Goal: Transaction & Acquisition: Purchase product/service

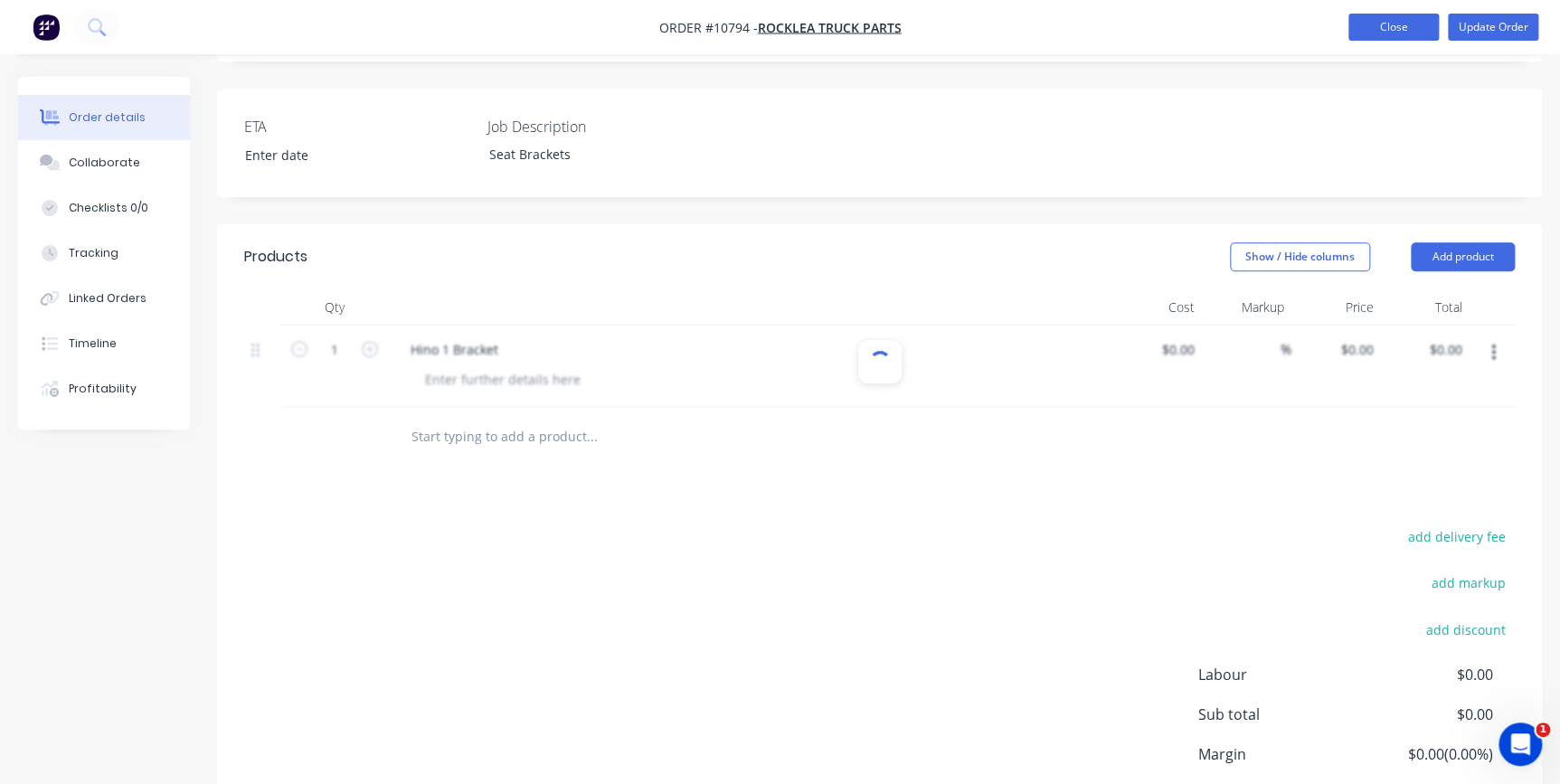
click at [1372, 18] on button "Close" at bounding box center [1393, 27] width 90 height 28
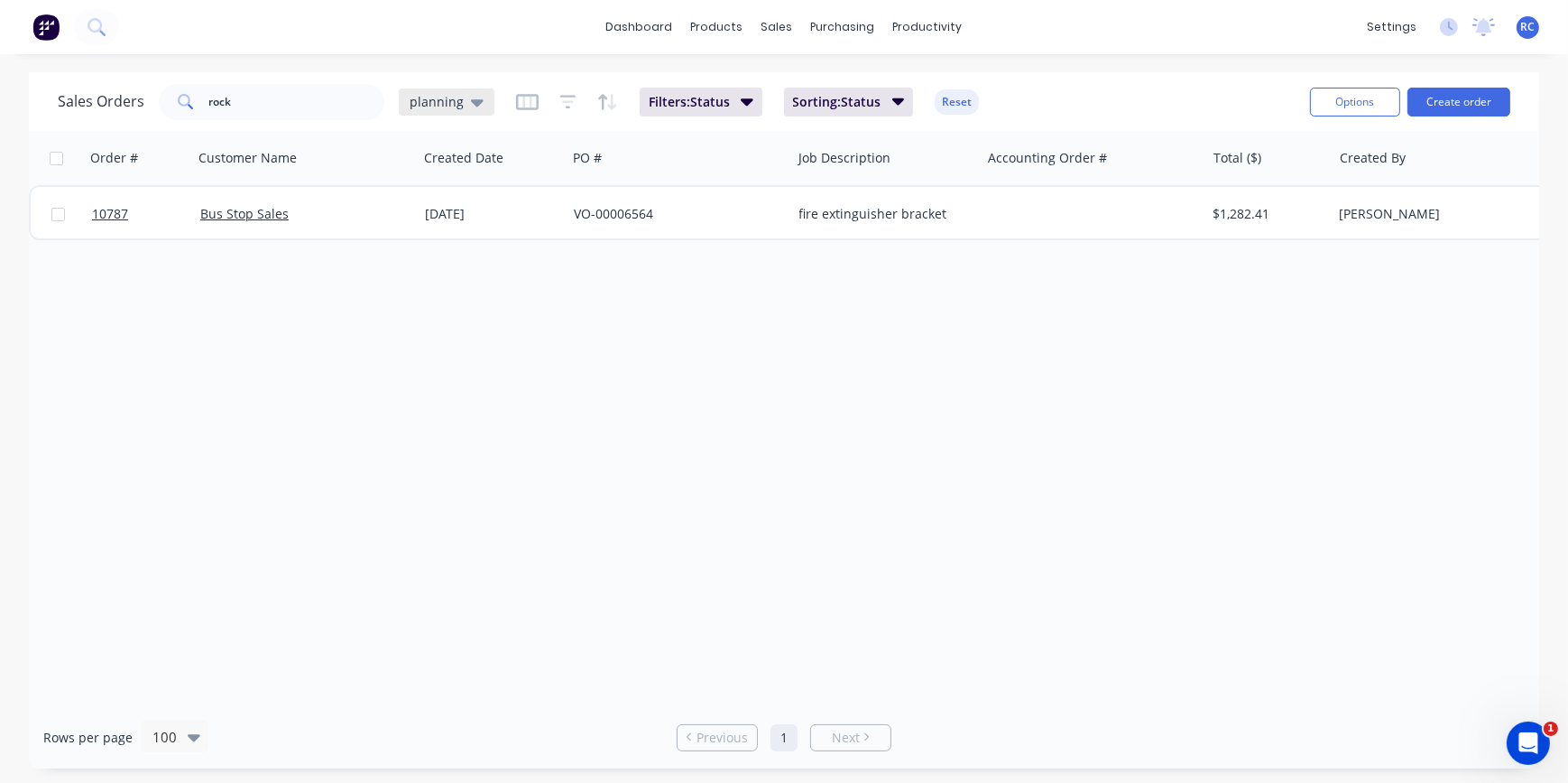
click at [471, 101] on icon at bounding box center [477, 104] width 12 height 8
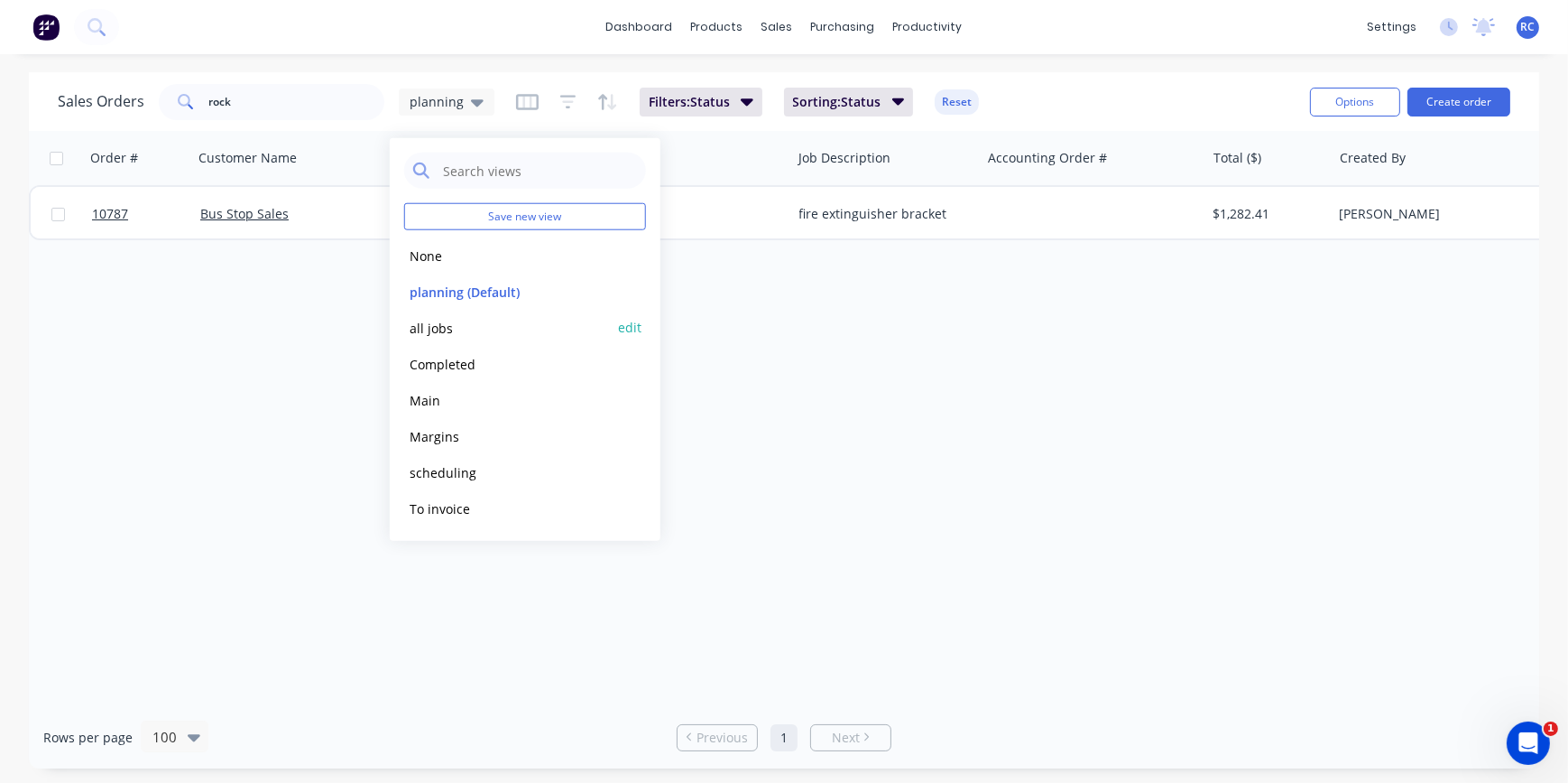
click at [439, 334] on button "all jobs" at bounding box center [507, 327] width 206 height 21
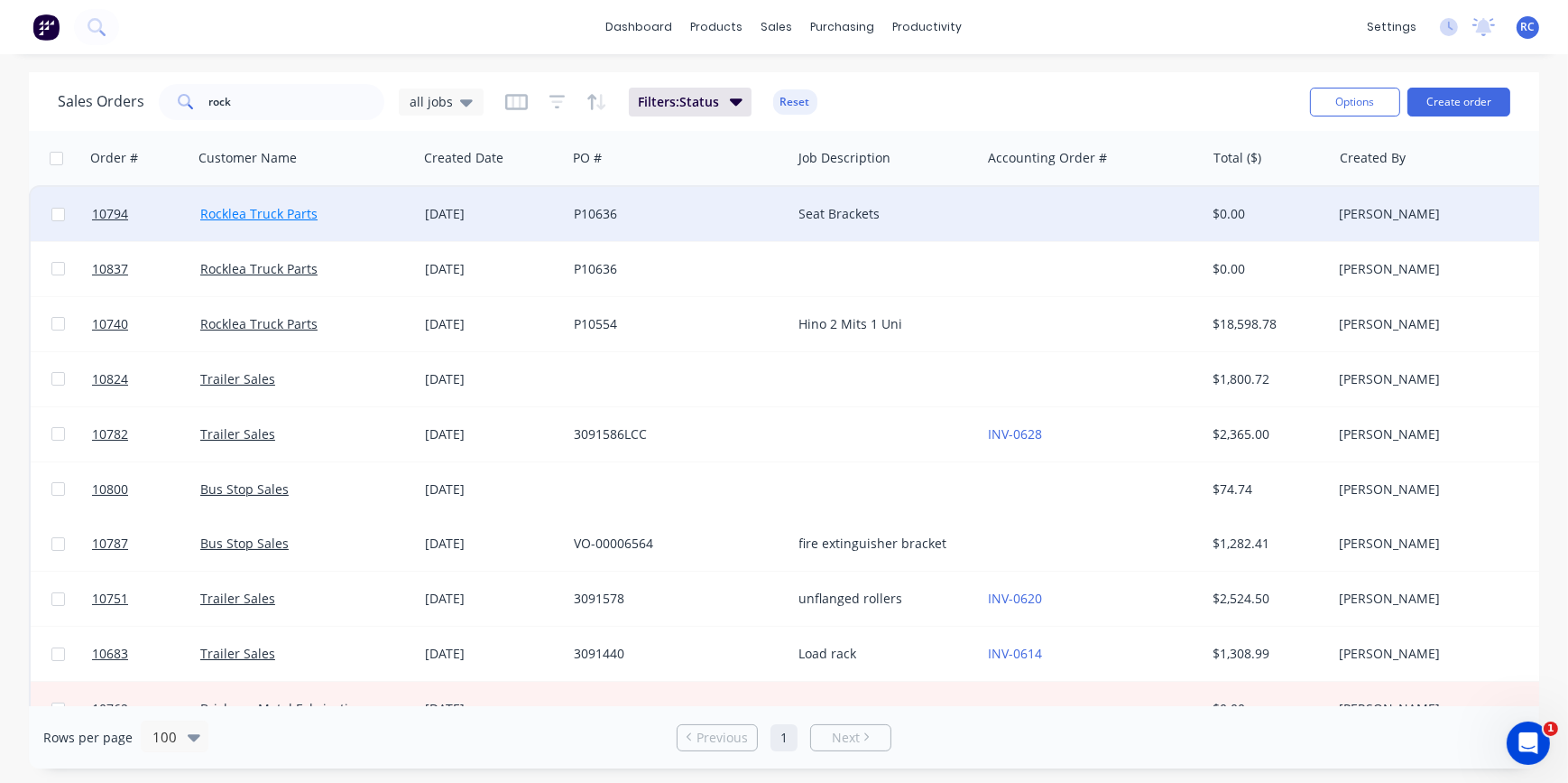
click at [254, 212] on link "Rocklea Truck Parts" at bounding box center [259, 214] width 118 height 17
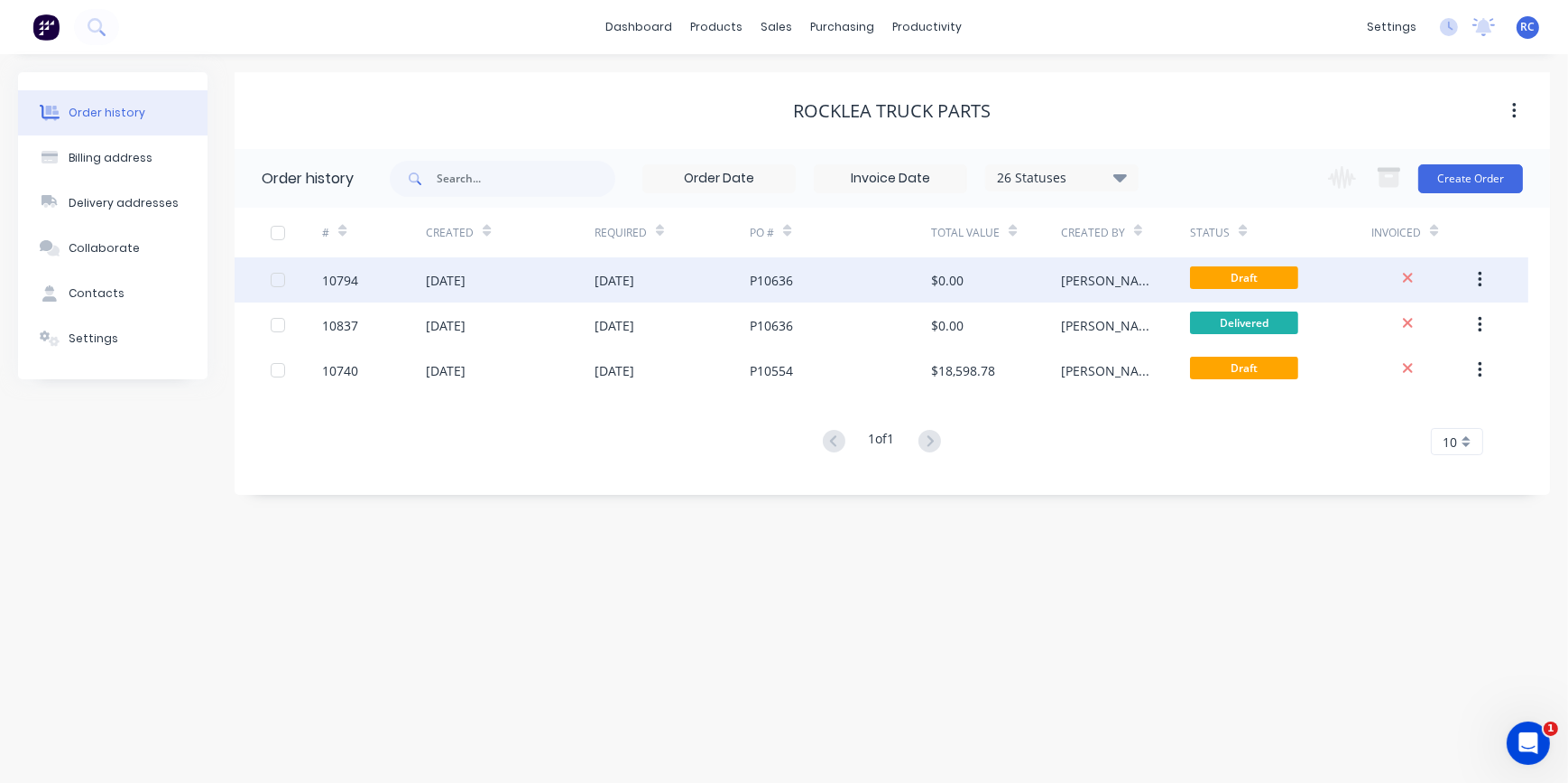
click at [465, 276] on div "[DATE]" at bounding box center [445, 280] width 40 height 19
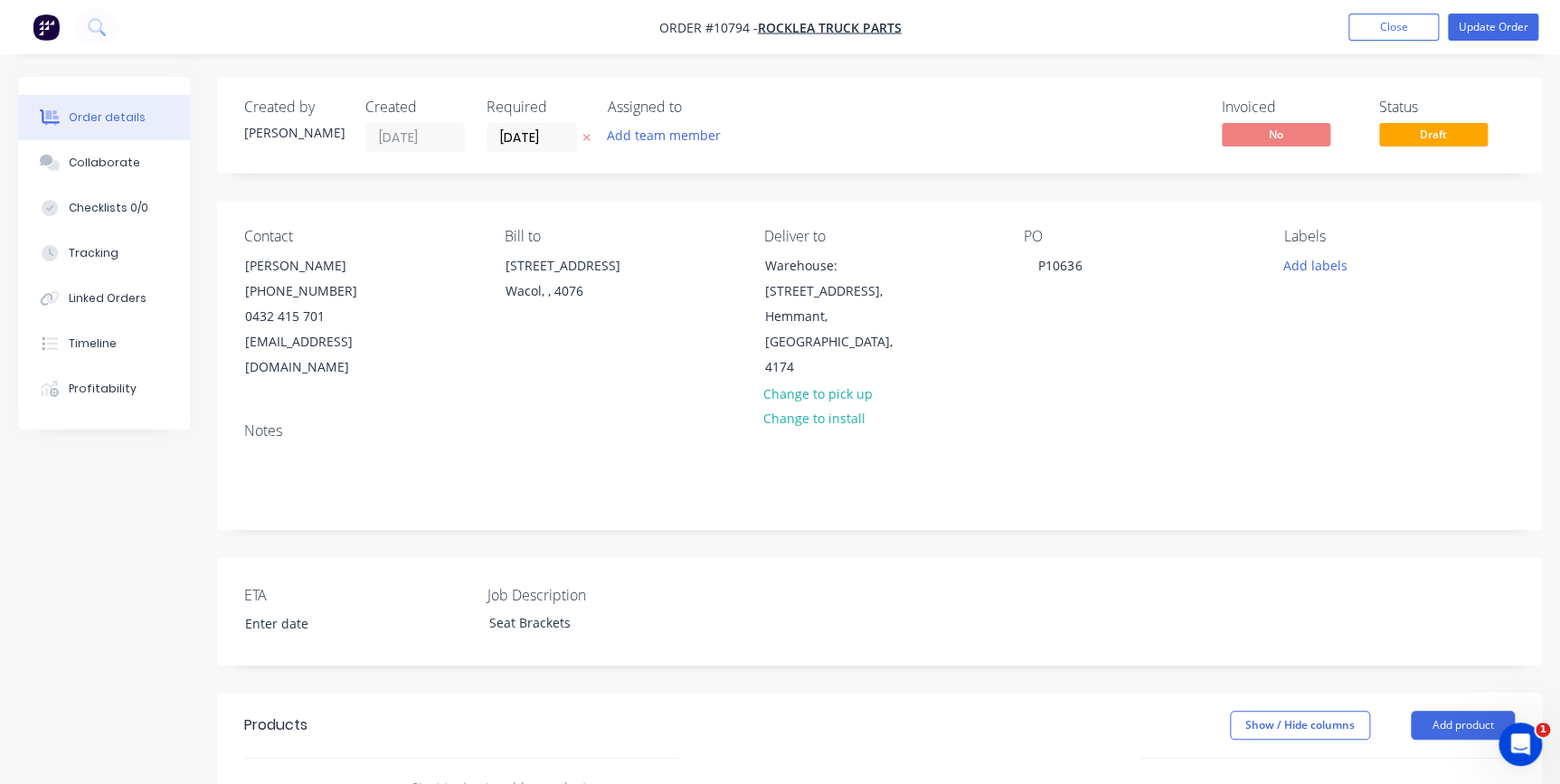
click at [516, 711] on div "Show / Hide columns Add product" at bounding box center [1015, 725] width 1000 height 29
click at [483, 770] on input "text" at bounding box center [591, 788] width 362 height 36
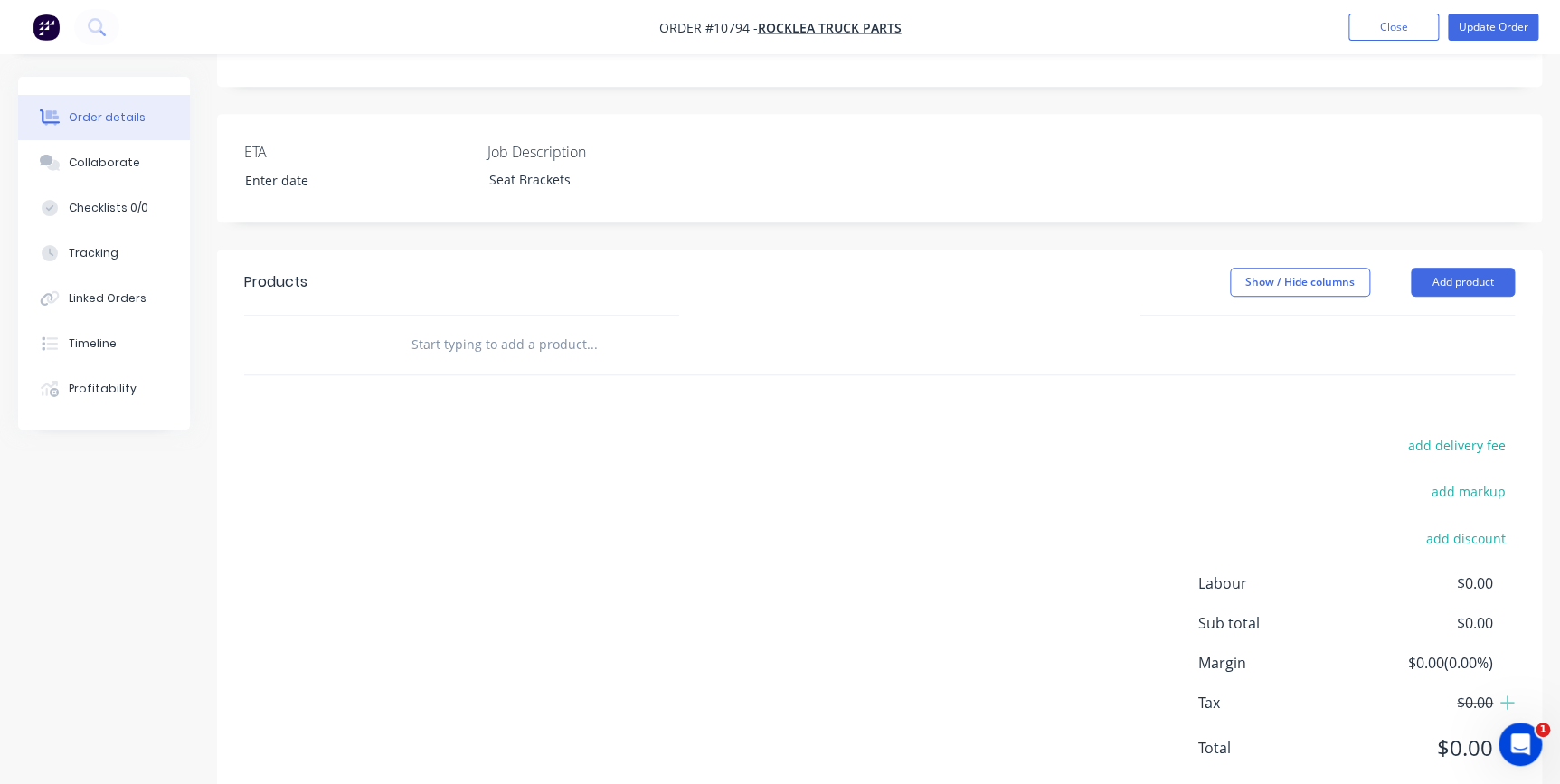
scroll to position [468, 0]
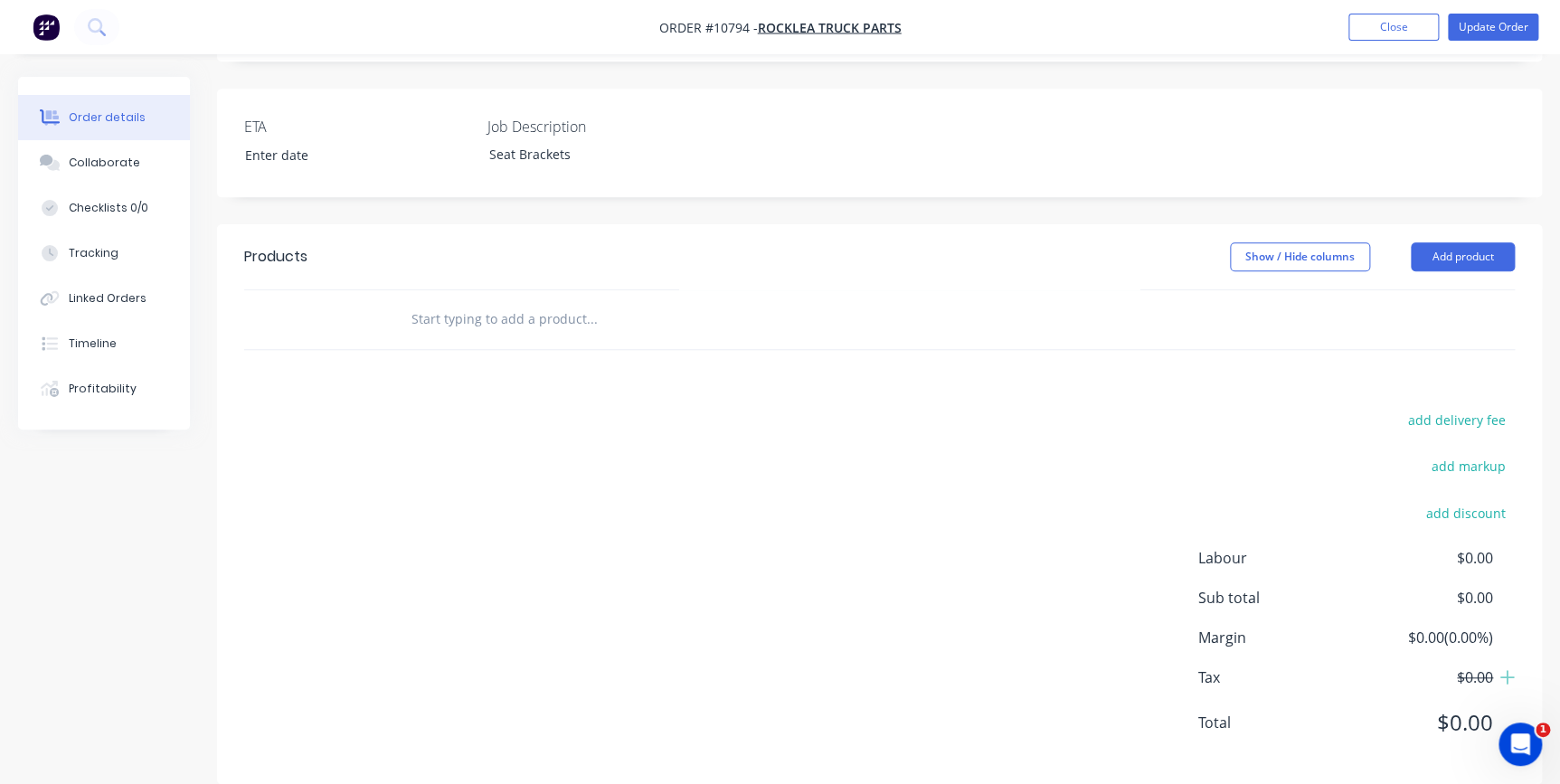
click at [476, 314] on div at bounding box center [715, 320] width 651 height 59
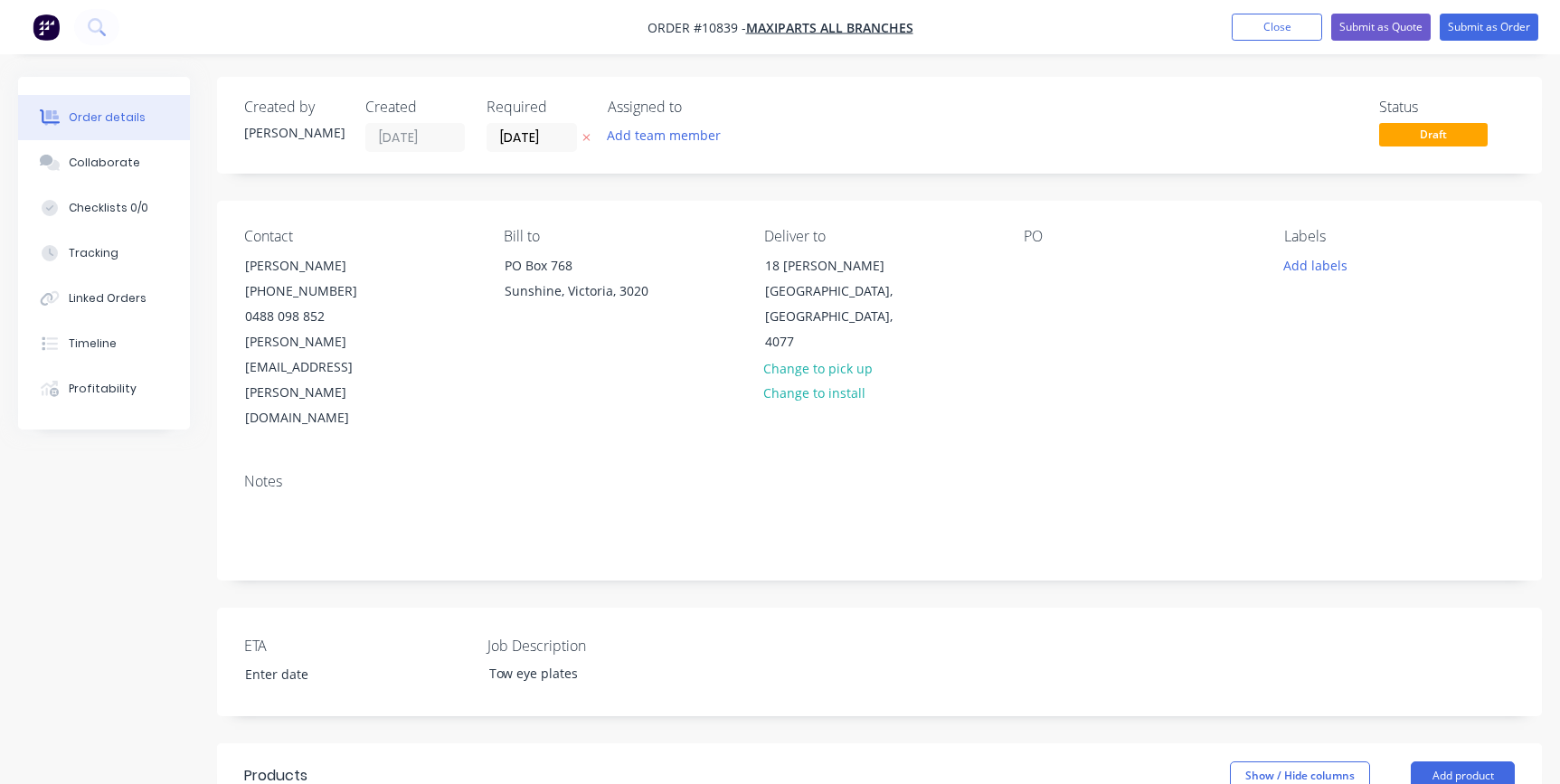
scroll to position [493, 0]
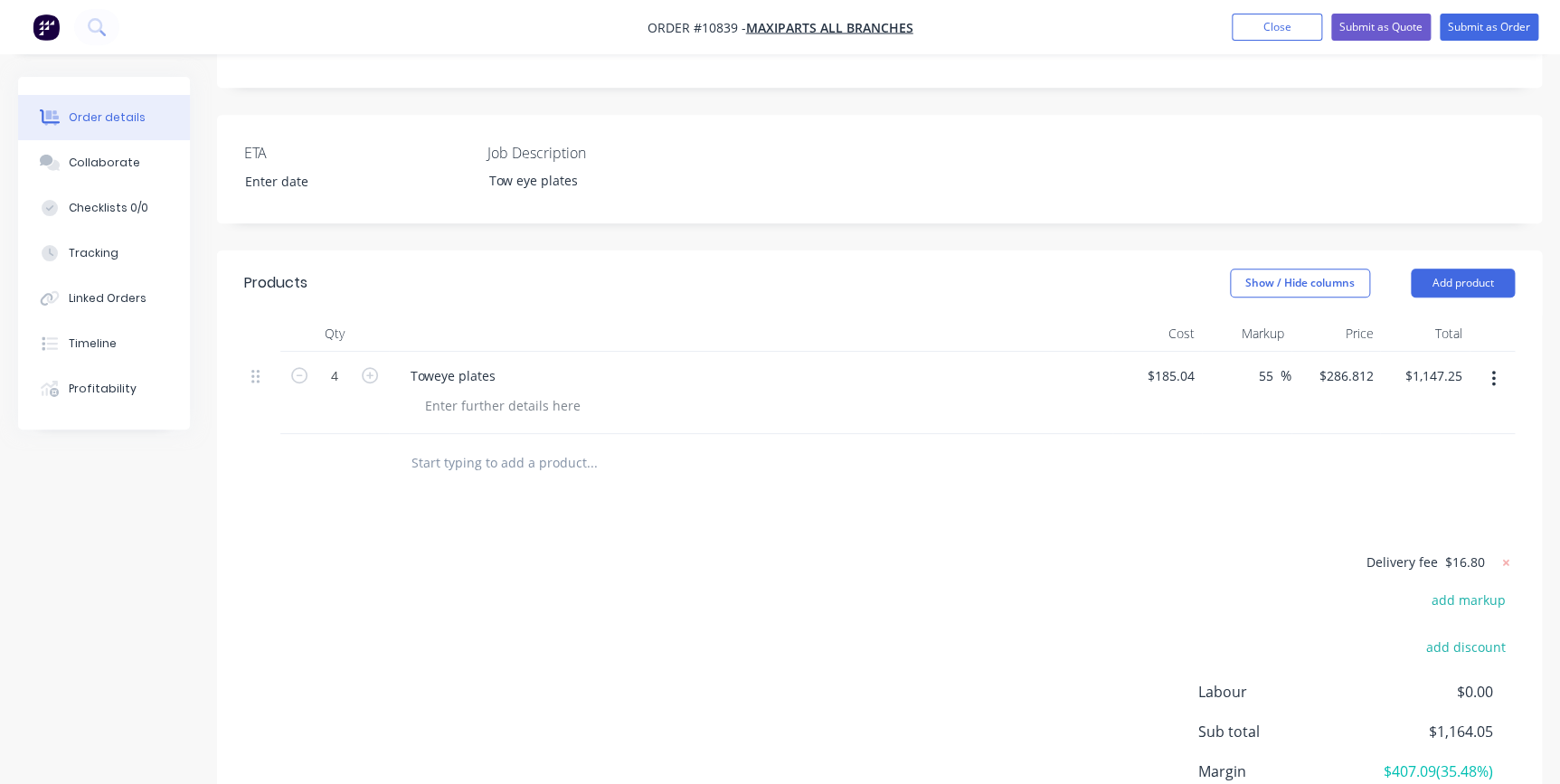
click at [505, 434] on div at bounding box center [715, 463] width 651 height 59
click at [368, 367] on icon "button" at bounding box center [369, 375] width 16 height 16
type input "5"
type input "$1,434.06"
click at [368, 367] on icon "button" at bounding box center [369, 375] width 16 height 16
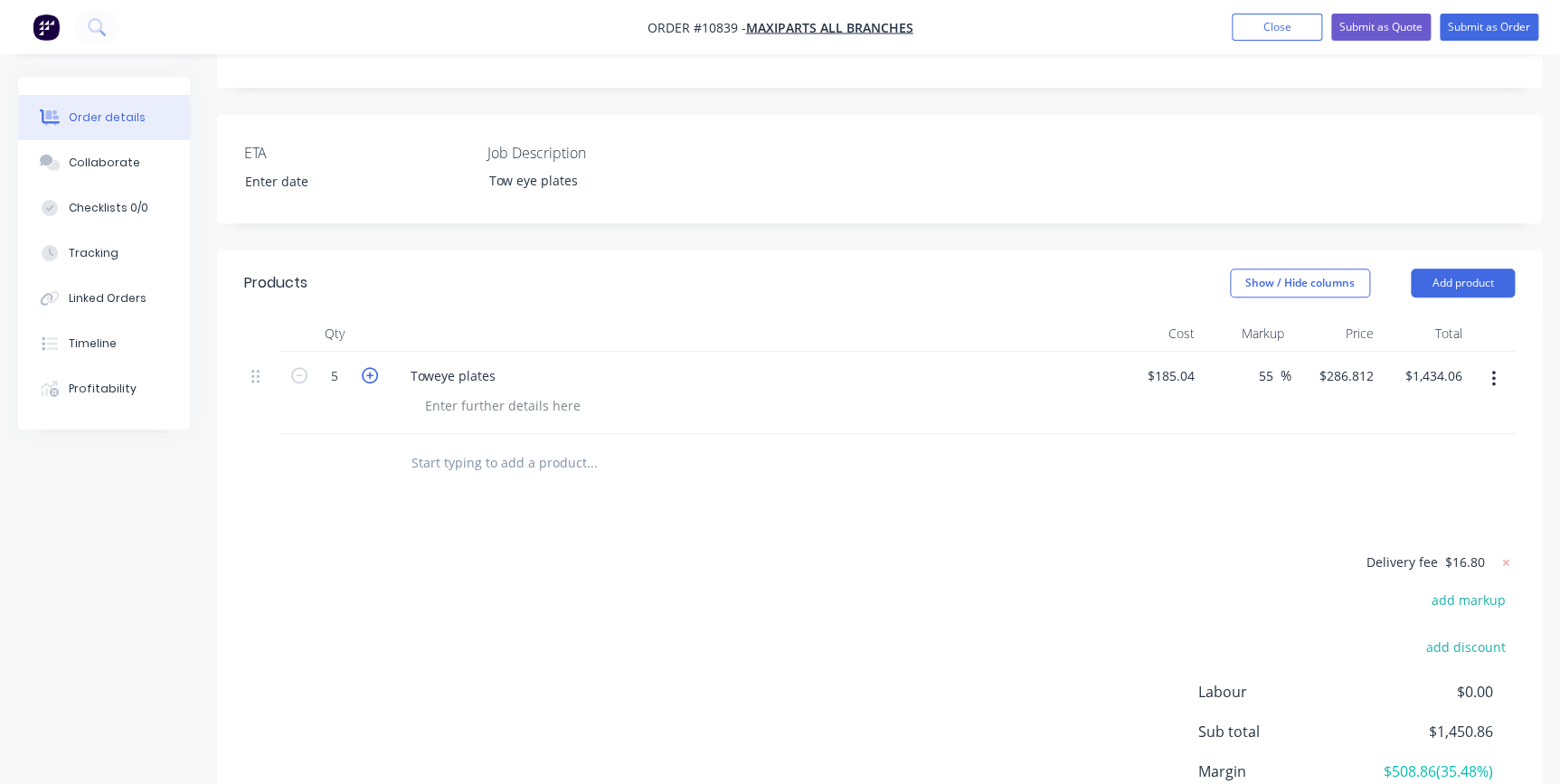
type input "6"
type input "$1,720.87"
click at [368, 367] on icon "button" at bounding box center [369, 375] width 16 height 16
type input "7"
type input "$2,007.68"
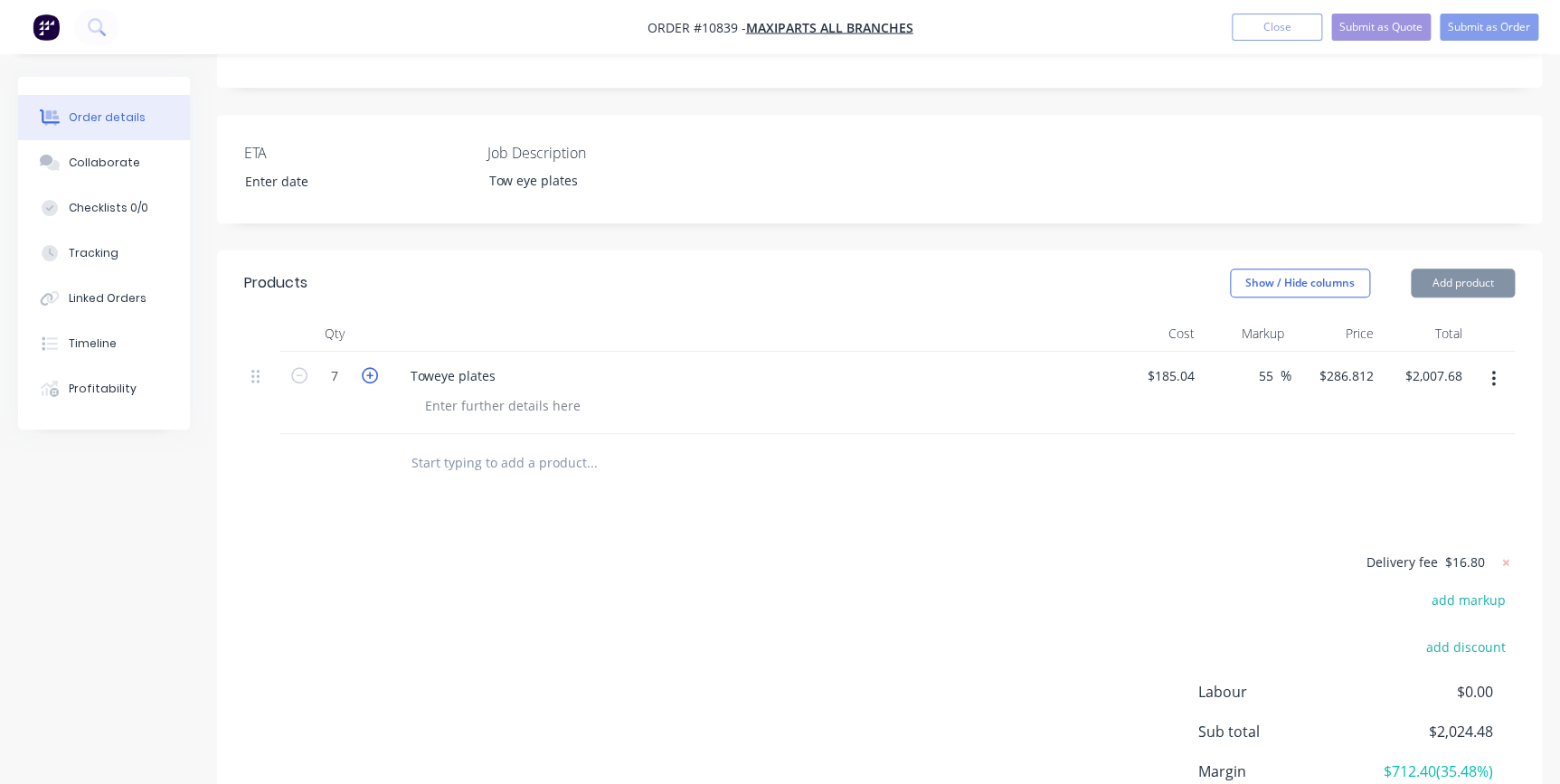
click at [368, 367] on icon "button" at bounding box center [369, 375] width 16 height 16
type input "8"
type input "$2,294.50"
click at [368, 367] on icon "button" at bounding box center [369, 375] width 16 height 16
type input "9"
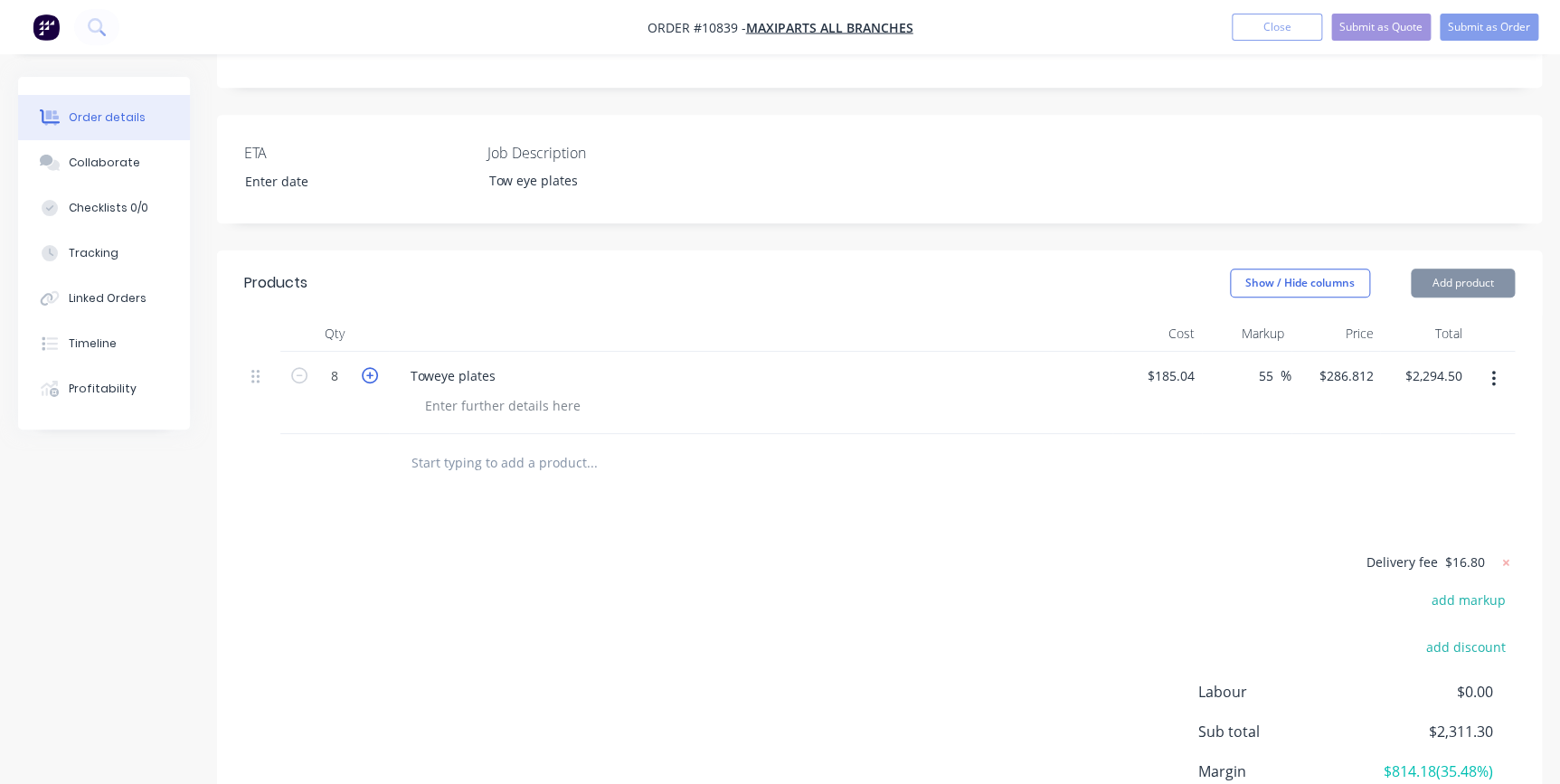
type input "$2,581.31"
click at [304, 367] on icon "button" at bounding box center [299, 375] width 16 height 16
type input "8"
type input "$2,294.50"
click at [787, 434] on div at bounding box center [715, 463] width 651 height 59
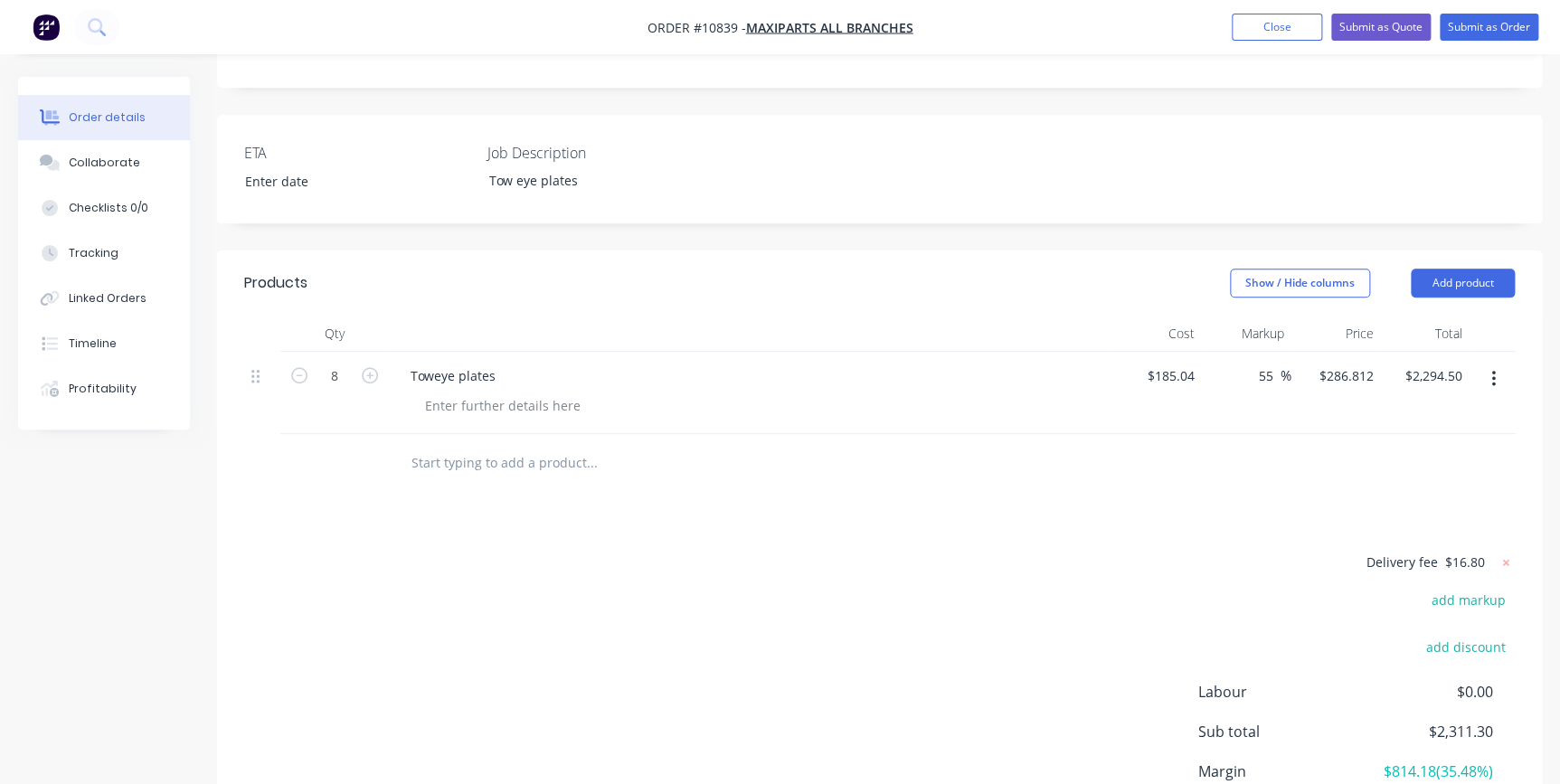
click at [624, 392] on div at bounding box center [758, 405] width 695 height 27
click at [1160, 434] on div at bounding box center [879, 463] width 1271 height 59
click at [1499, 363] on button "button" at bounding box center [1493, 379] width 43 height 32
click at [520, 392] on div at bounding box center [503, 405] width 185 height 27
click at [504, 444] on input "text" at bounding box center [591, 462] width 362 height 36
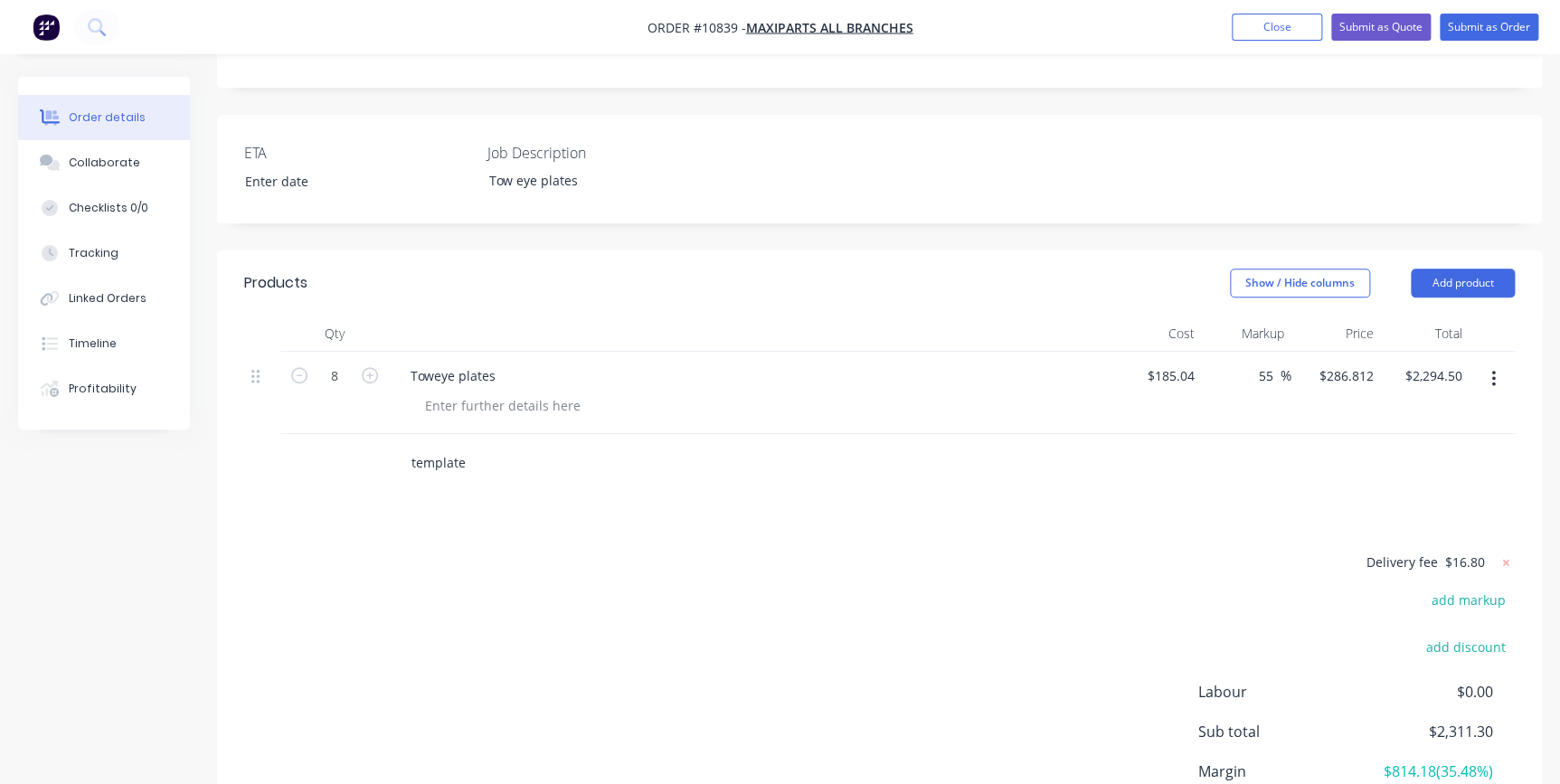
type input "template"
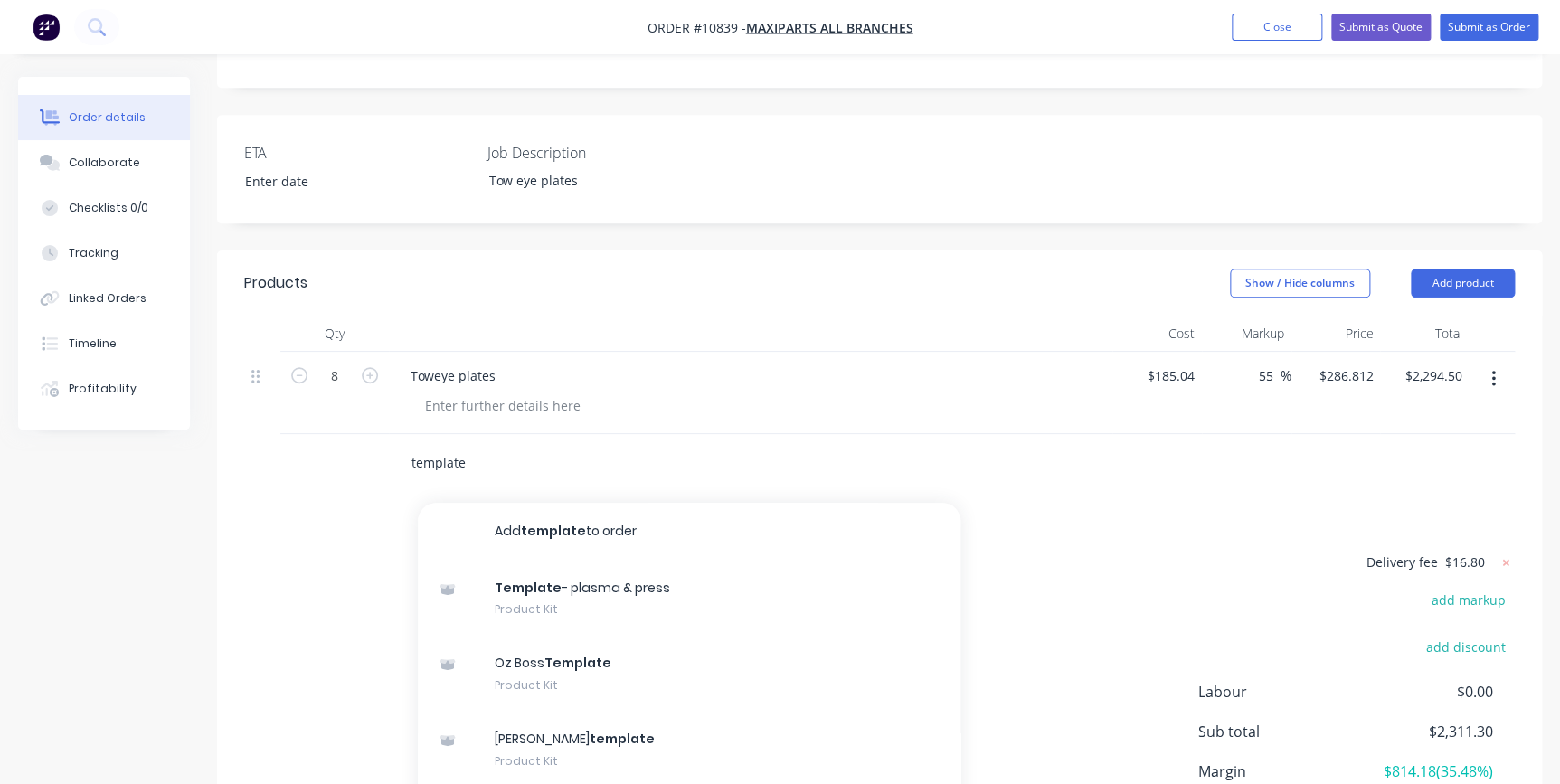
click at [519, 502] on button "Add template to order" at bounding box center [689, 531] width 543 height 58
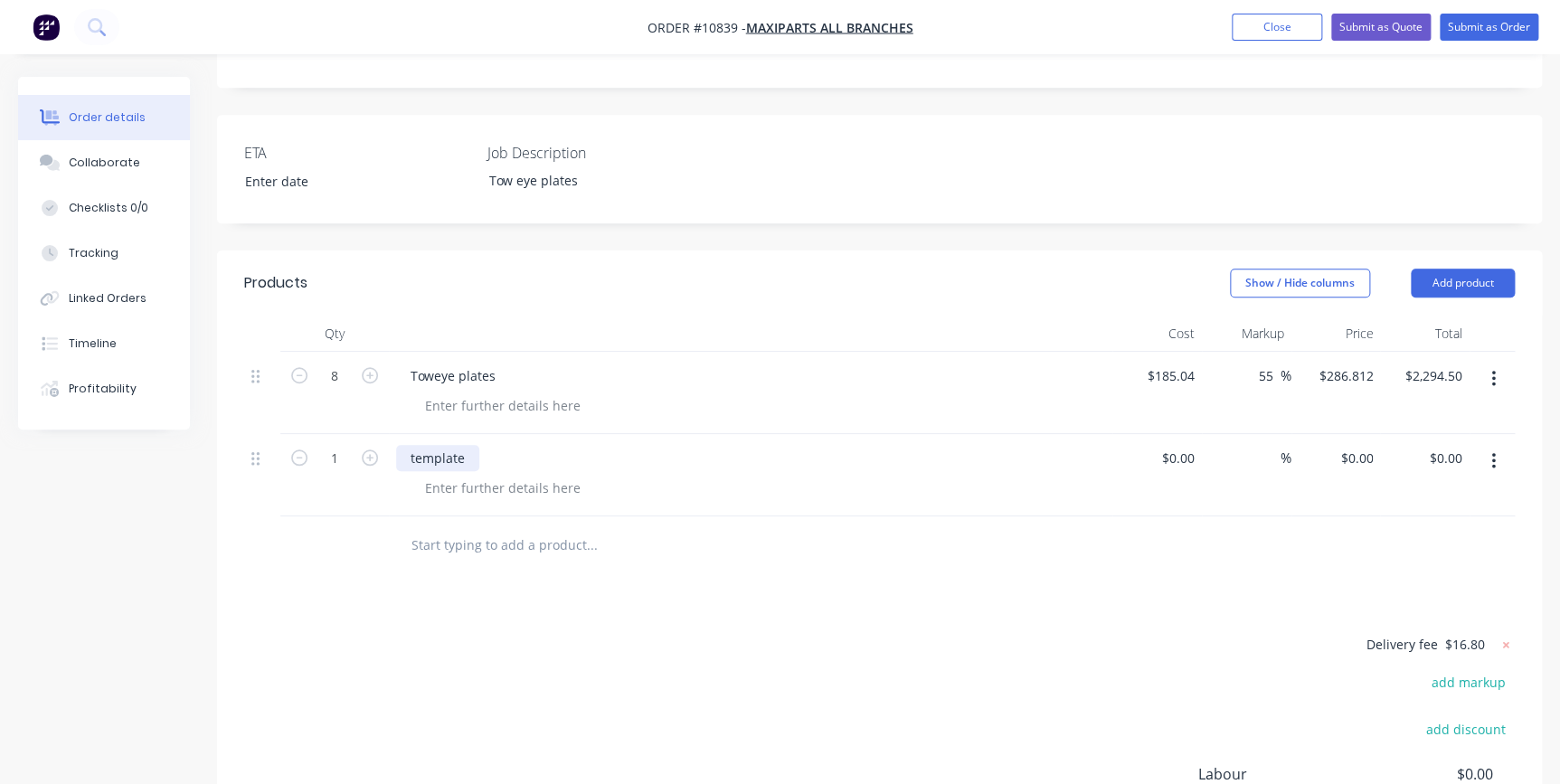
click at [468, 444] on div "template" at bounding box center [437, 458] width 83 height 27
drag, startPoint x: 496, startPoint y: 307, endPoint x: 408, endPoint y: 298, distance: 88.5
click at [408, 363] on div "Toweye plates" at bounding box center [453, 376] width 114 height 27
copy div "Toweye plates"
click at [450, 444] on div "template" at bounding box center [437, 458] width 83 height 27
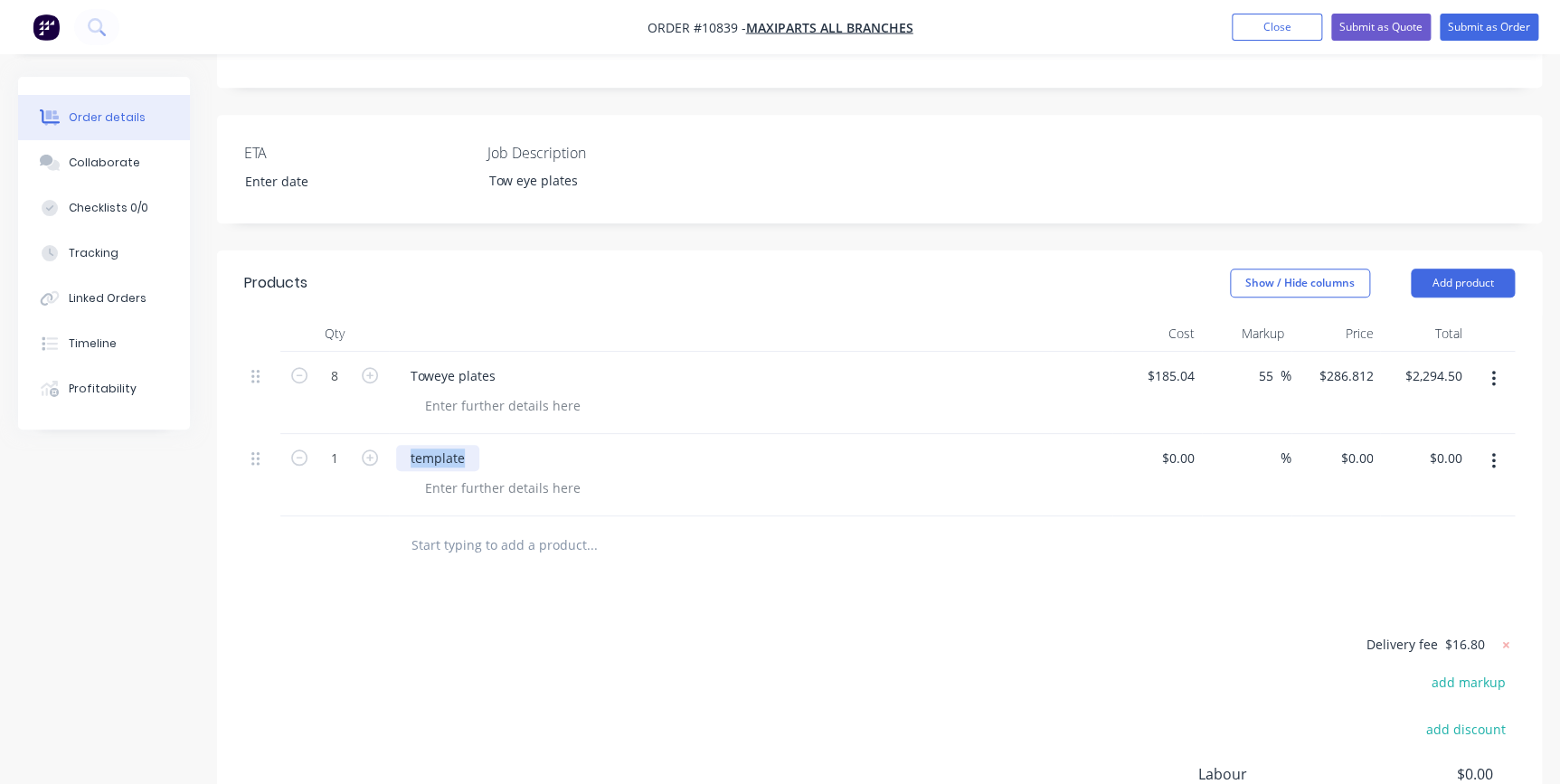
drag, startPoint x: 467, startPoint y: 380, endPoint x: 390, endPoint y: 363, distance: 78.9
click at [390, 434] on div "template" at bounding box center [751, 475] width 723 height 82
paste div
click at [481, 475] on div at bounding box center [503, 488] width 185 height 27
click at [519, 475] on div at bounding box center [503, 488] width 185 height 27
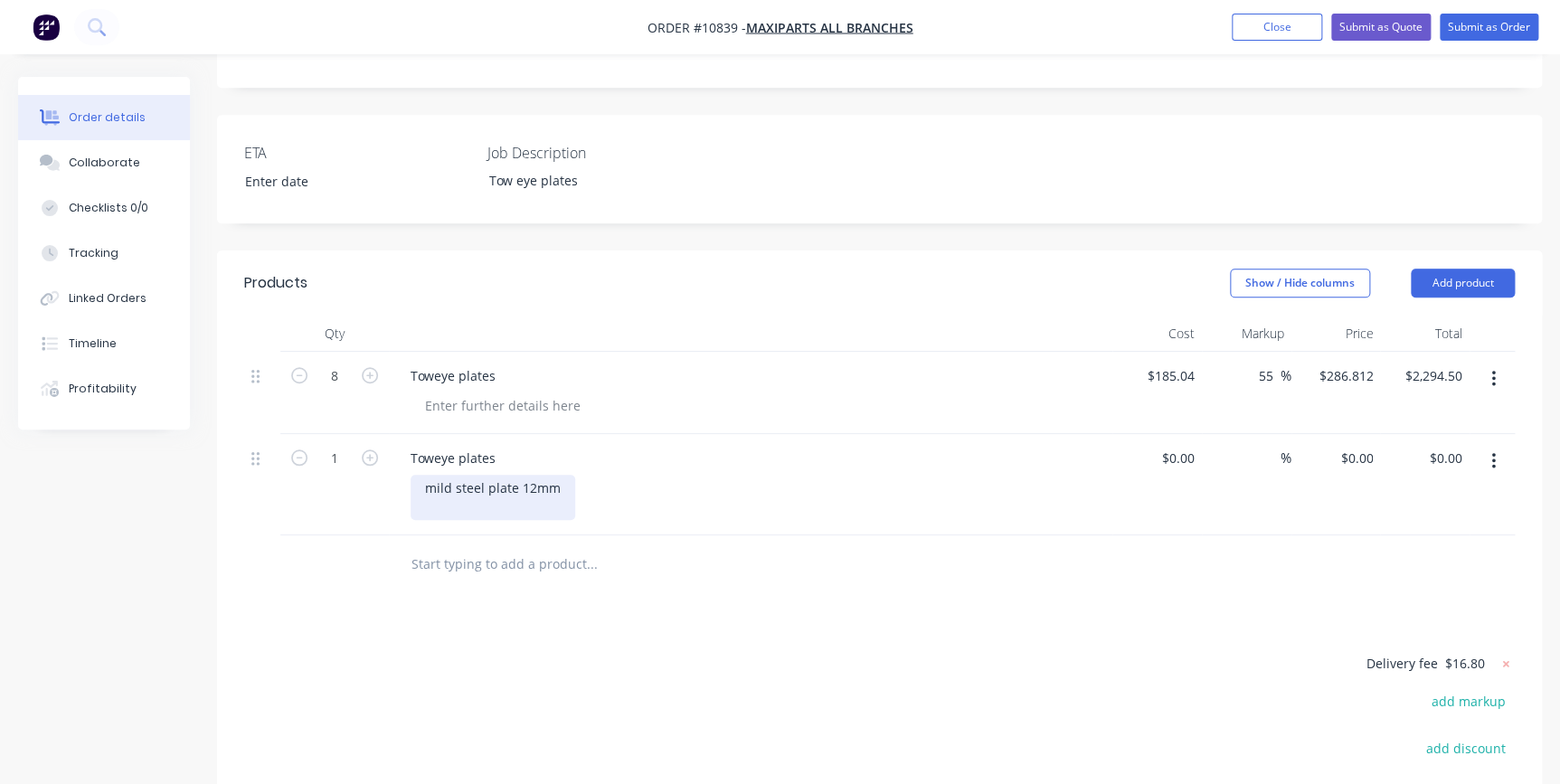
click at [562, 475] on div "mild steel plate 12mm" at bounding box center [492, 498] width 165 height 46
click at [590, 475] on div at bounding box center [758, 498] width 695 height 46
click at [423, 443] on div "Toweye plates" at bounding box center [751, 484] width 723 height 101
click at [1489, 444] on button "button" at bounding box center [1493, 461] width 43 height 32
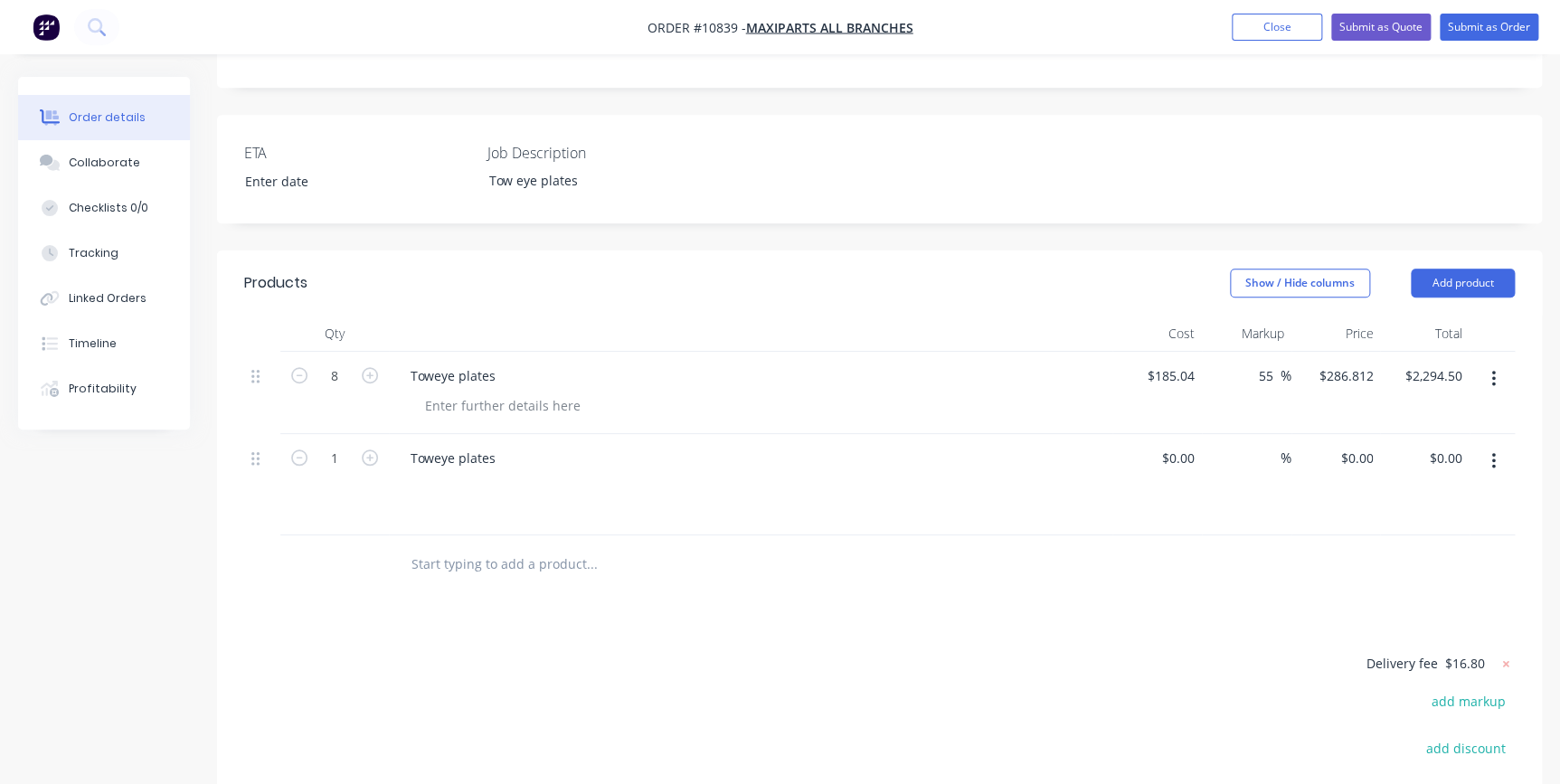
click at [455, 475] on div at bounding box center [758, 498] width 695 height 46
click at [429, 546] on input "text" at bounding box center [591, 564] width 362 height 36
click at [537, 546] on input "text" at bounding box center [591, 564] width 362 height 36
click at [1497, 444] on button "button" at bounding box center [1493, 461] width 43 height 32
click at [1419, 604] on div "Delete" at bounding box center [1429, 617] width 139 height 27
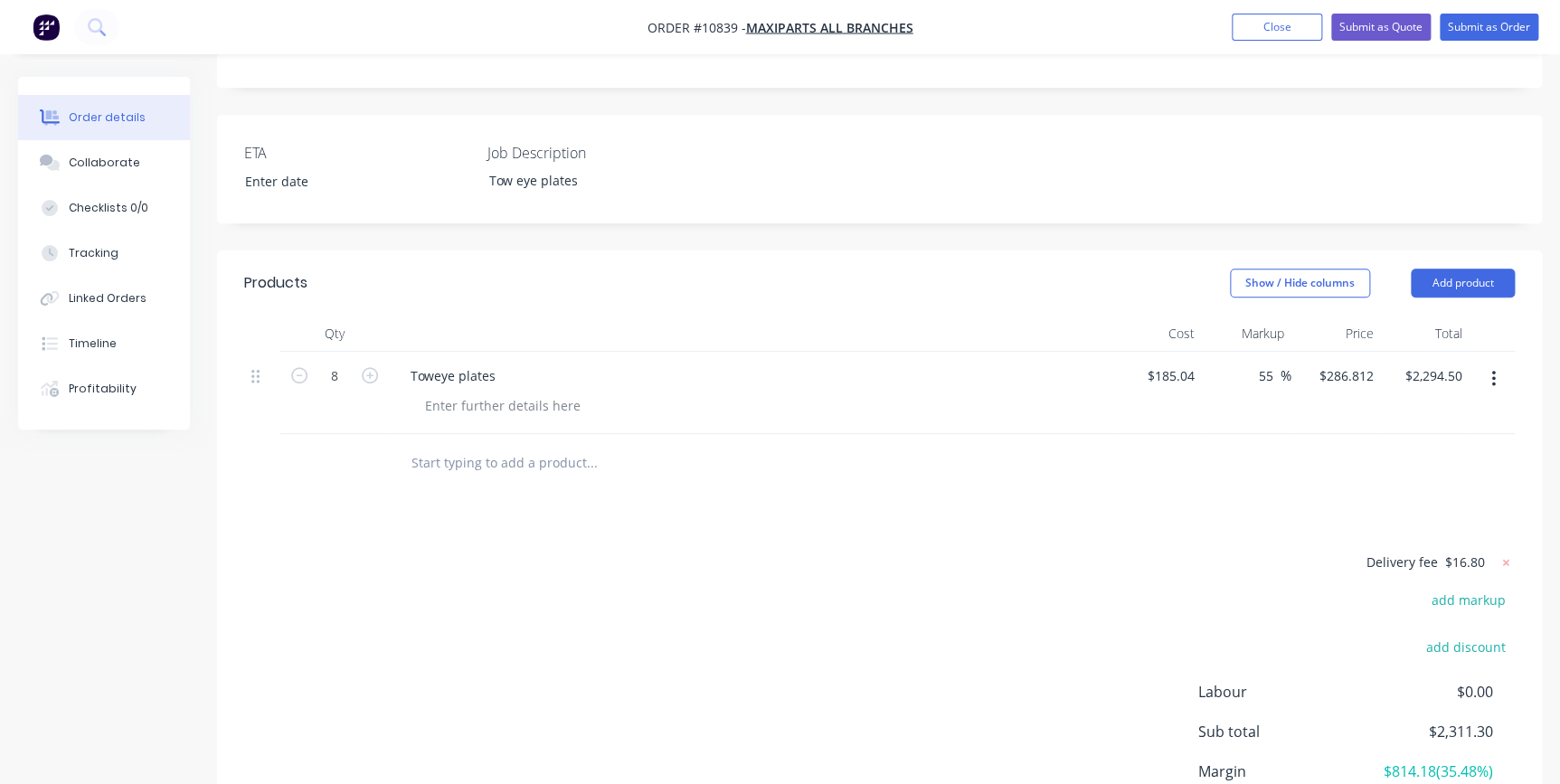
click at [428, 434] on div at bounding box center [715, 463] width 651 height 59
click at [424, 444] on input "text" at bounding box center [591, 462] width 362 height 36
type input "template"
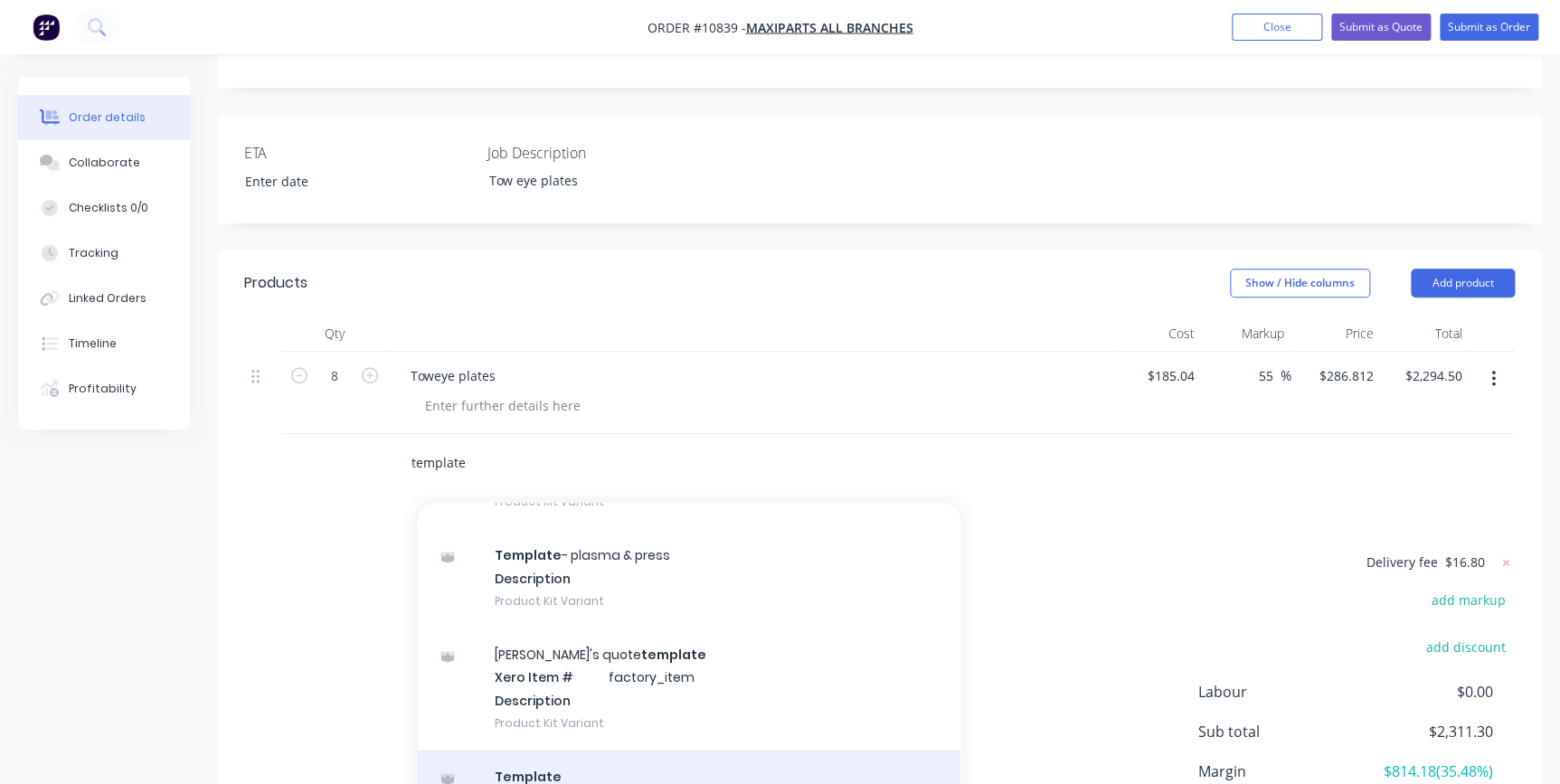
scroll to position [569, 0]
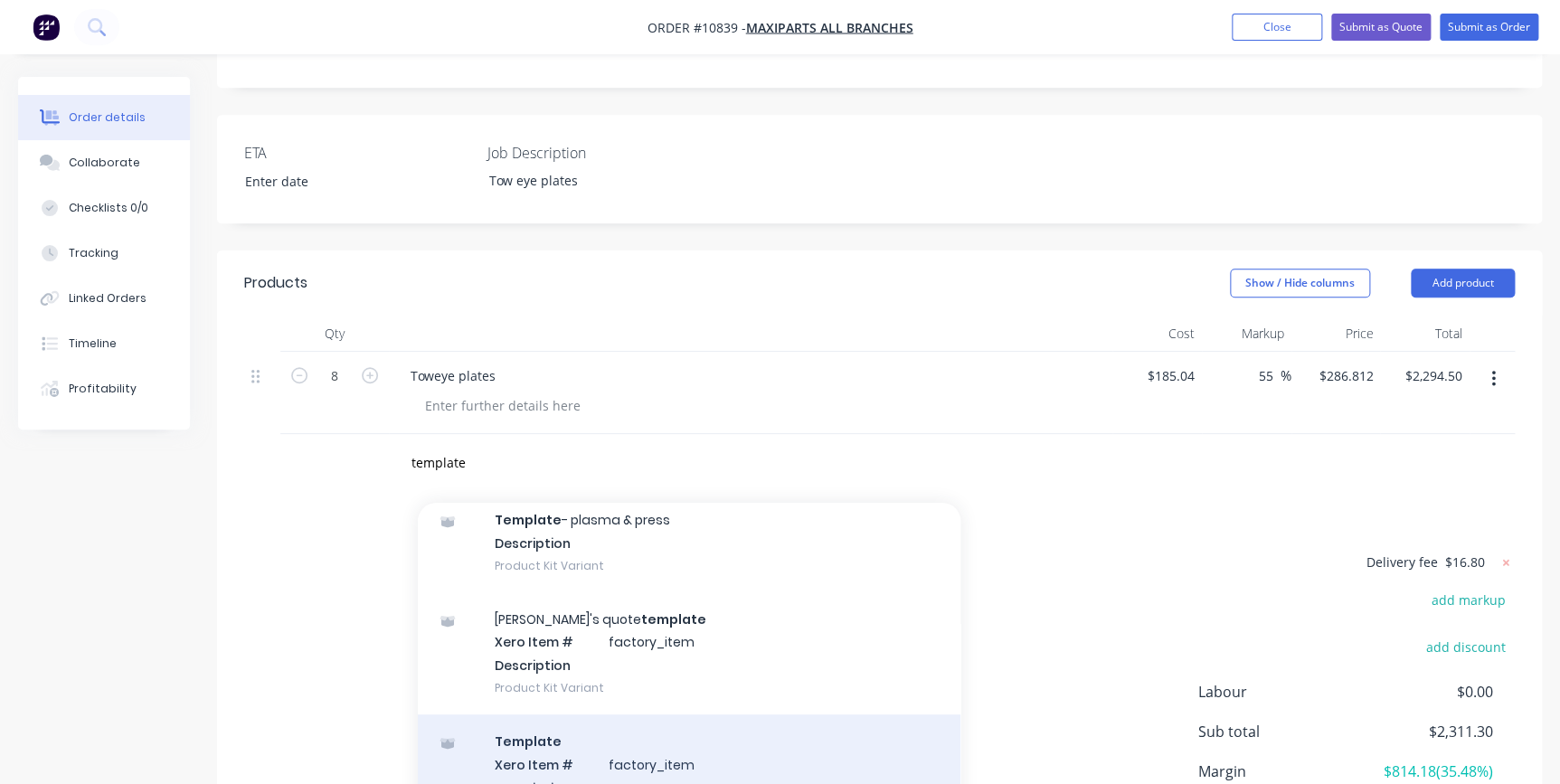
click at [552, 715] on div "Template Xero Item # factory_item Description Product Kit Variant" at bounding box center [689, 775] width 543 height 122
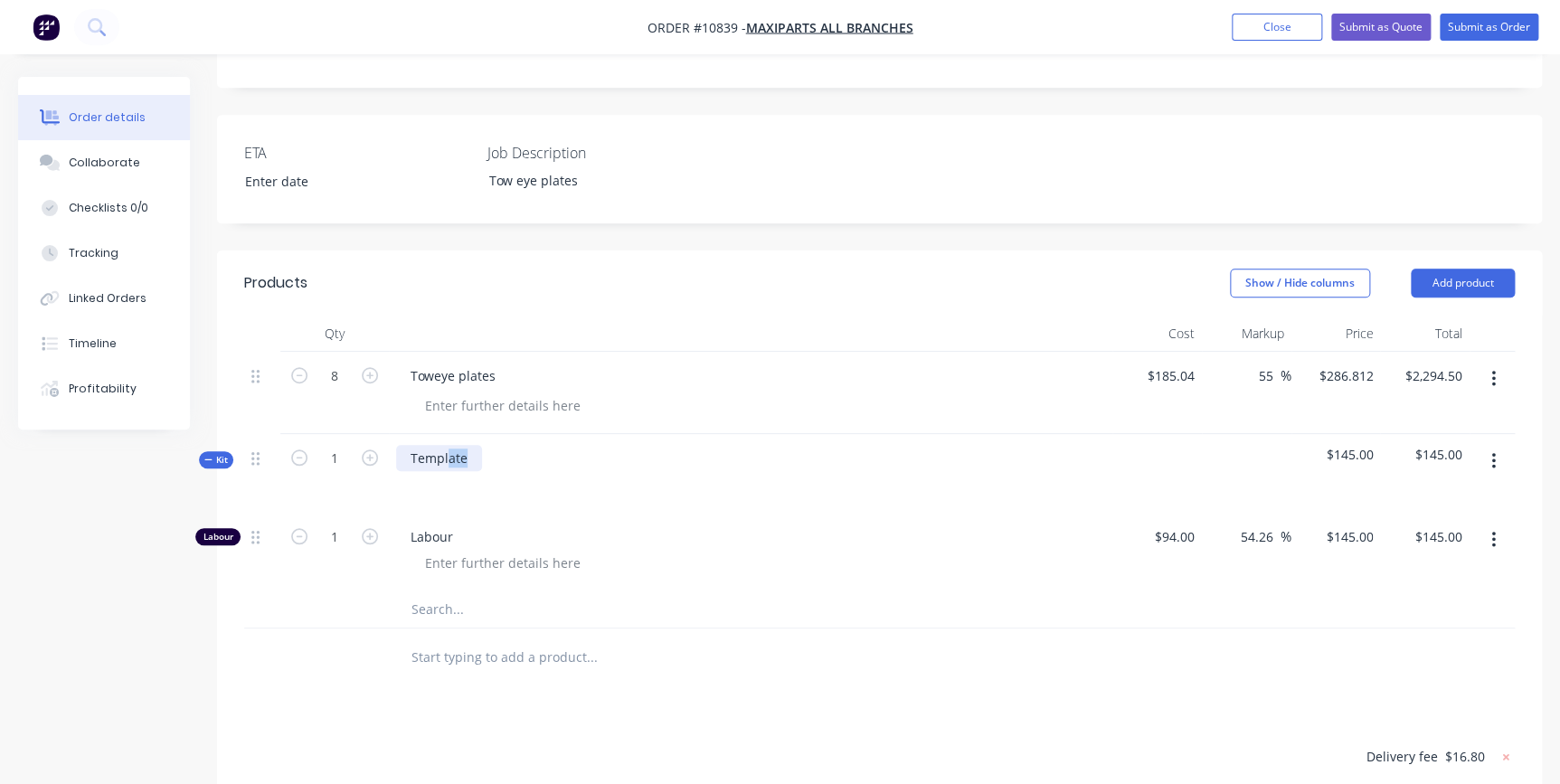
drag, startPoint x: 479, startPoint y: 368, endPoint x: 448, endPoint y: 373, distance: 31.4
click at [448, 434] on div "Template" at bounding box center [751, 473] width 723 height 79
drag, startPoint x: 484, startPoint y: 371, endPoint x: 481, endPoint y: 306, distance: 65.1
click at [481, 434] on div "Template" at bounding box center [751, 473] width 723 height 79
drag, startPoint x: 481, startPoint y: 296, endPoint x: 415, endPoint y: 286, distance: 66.8
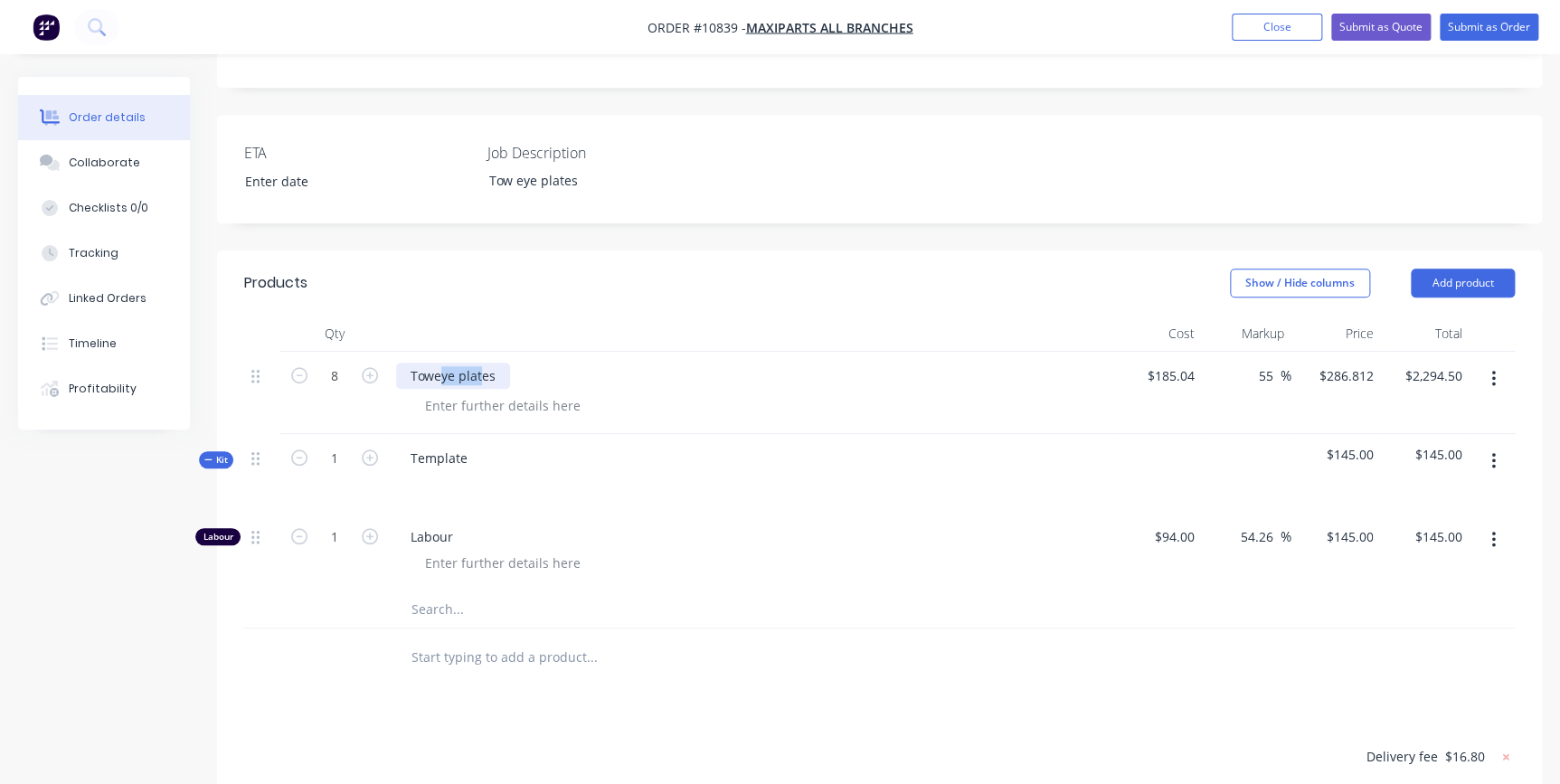
click at [419, 363] on div "Toweye plates" at bounding box center [453, 376] width 114 height 27
drag, startPoint x: 496, startPoint y: 301, endPoint x: 377, endPoint y: 296, distance: 119.1
click at [380, 352] on div "8 Toweye plates $185.04 $185.04 55 55 % $286.812 $286.812 $2,294.50 $2,294.50" at bounding box center [879, 393] width 1271 height 82
copy div "Toweye plates"
drag, startPoint x: 425, startPoint y: 367, endPoint x: 388, endPoint y: 362, distance: 37.3
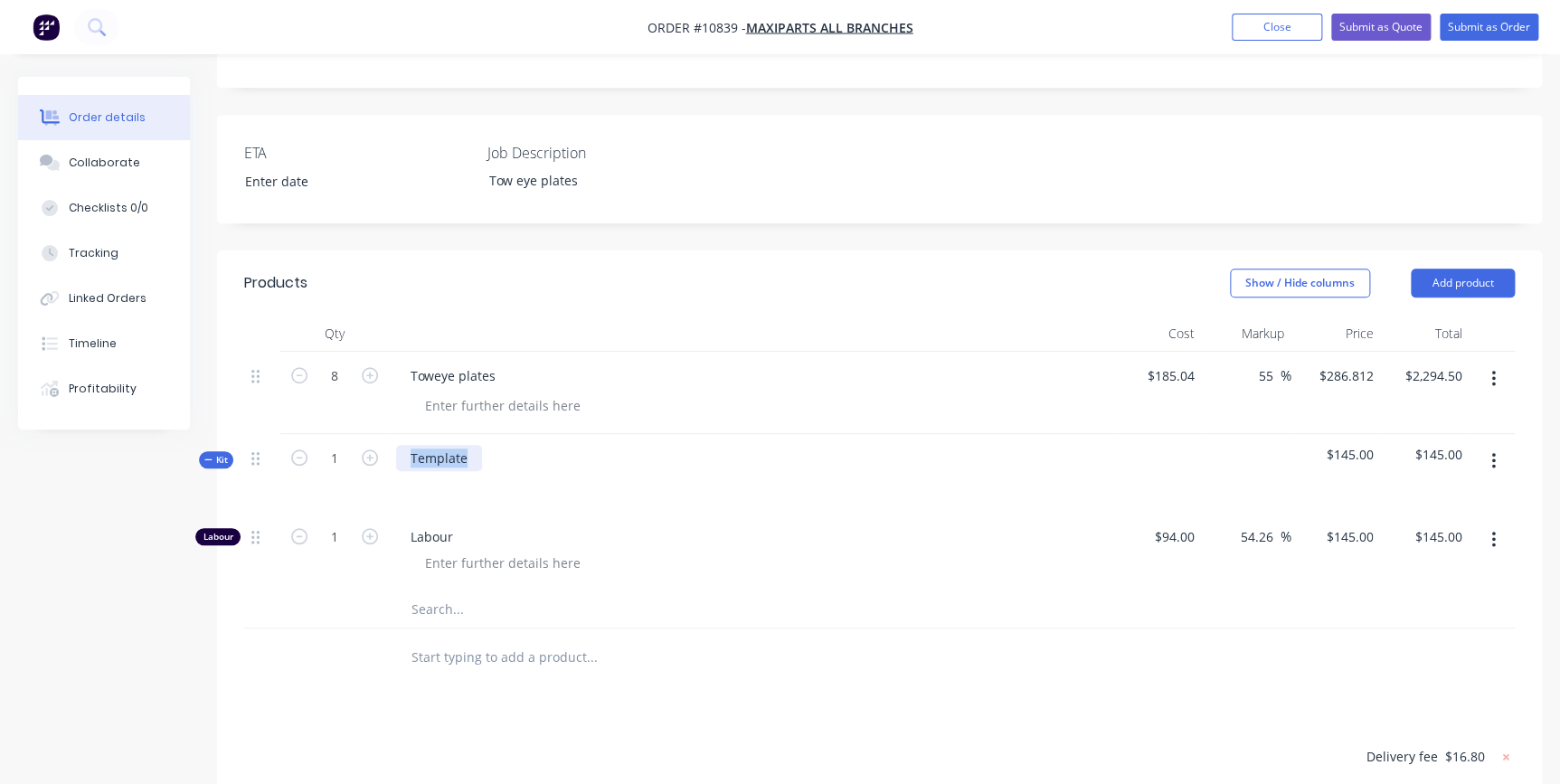
click at [388, 434] on div "Kit 1 Template $145.00 $145.00" at bounding box center [879, 473] width 1271 height 79
paste div
click at [467, 550] on div at bounding box center [503, 563] width 185 height 27
click at [348, 444] on input "1" at bounding box center [334, 458] width 47 height 28
type input "8"
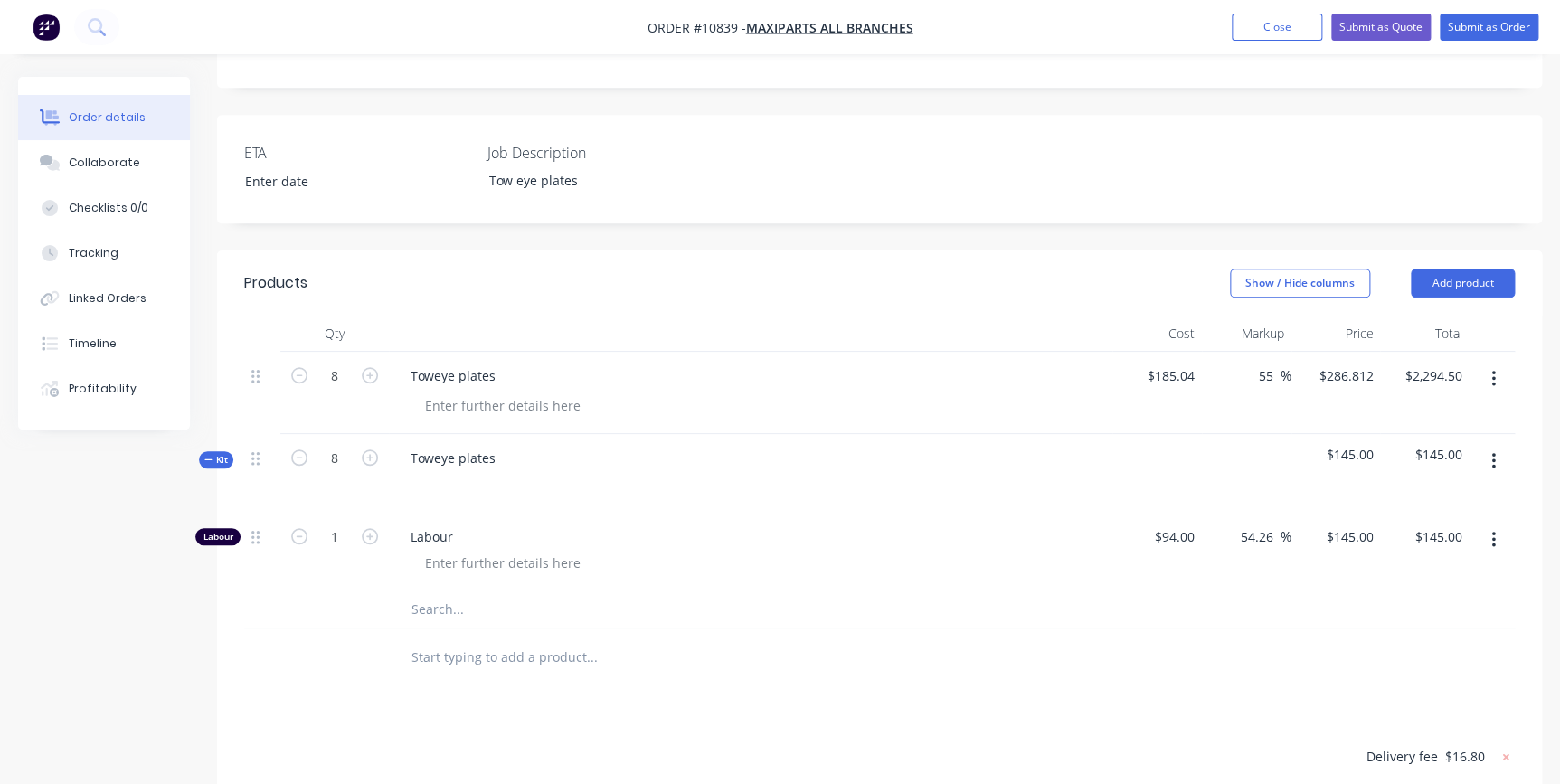
type input "8"
type input "$1,160.00"
click at [751, 513] on div "Labour" at bounding box center [751, 552] width 723 height 79
click at [425, 471] on div at bounding box center [425, 484] width 29 height 27
click at [873, 527] on span "Labour" at bounding box center [758, 537] width 695 height 19
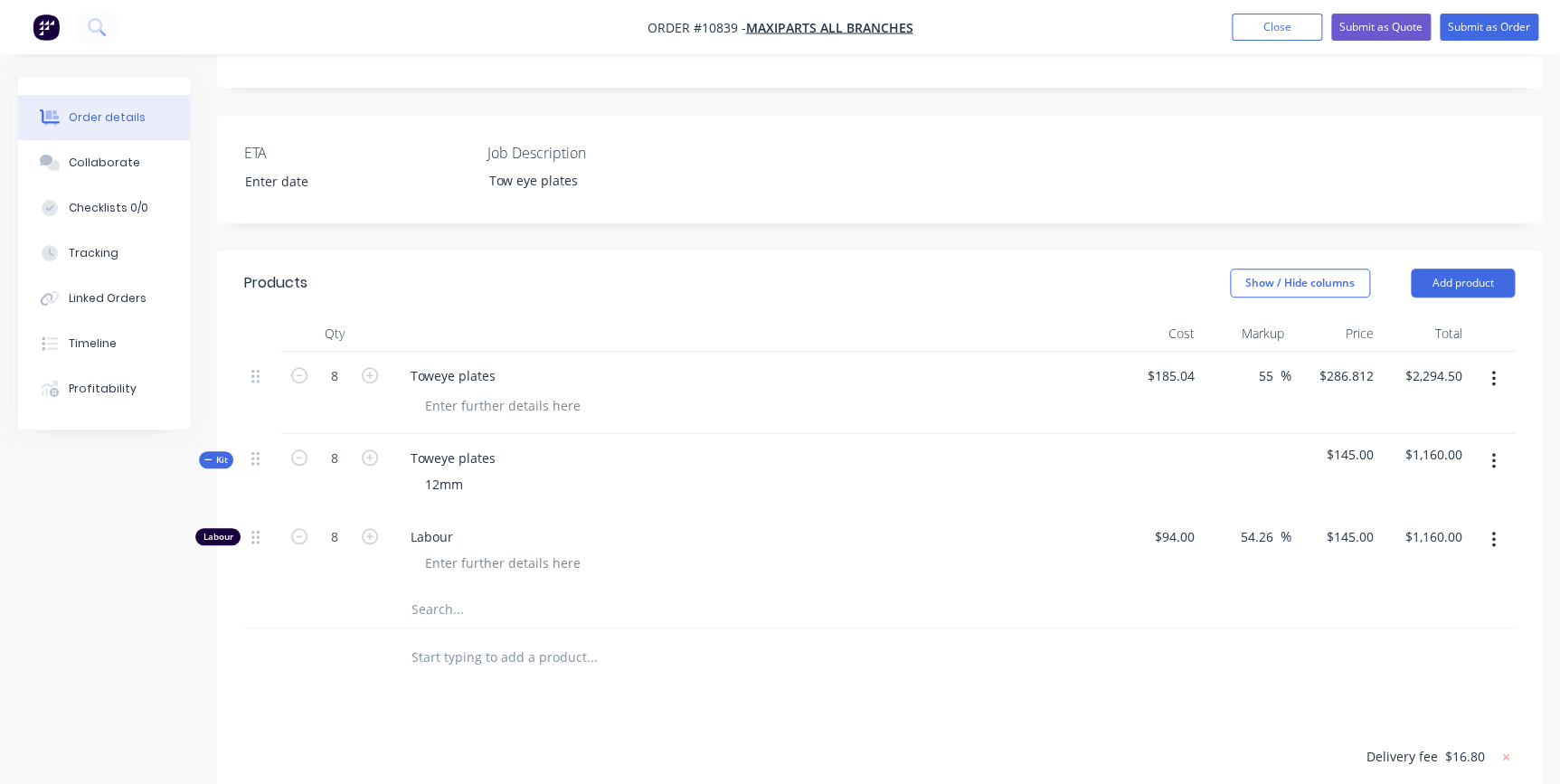
click at [425, 513] on div "Labour" at bounding box center [751, 552] width 723 height 79
click at [424, 591] on input "text" at bounding box center [591, 609] width 362 height 36
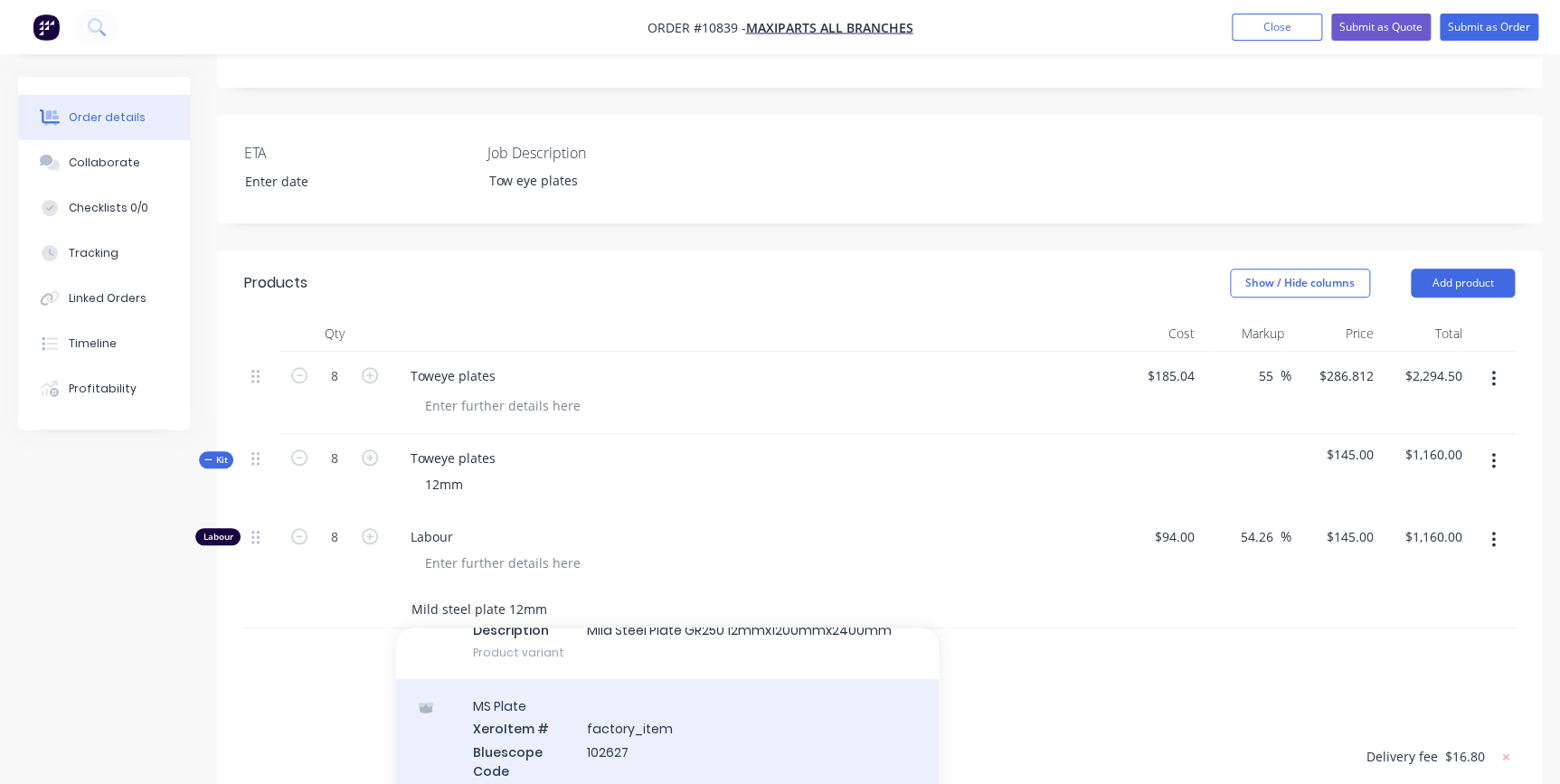
scroll to position [212, 0]
type input "Mild steel plate 12mm"
click at [548, 679] on div "MS Plate Xero Item # factory_item Bluescope Code 102627 Steelforce Code 101610 …" at bounding box center [667, 783] width 543 height 207
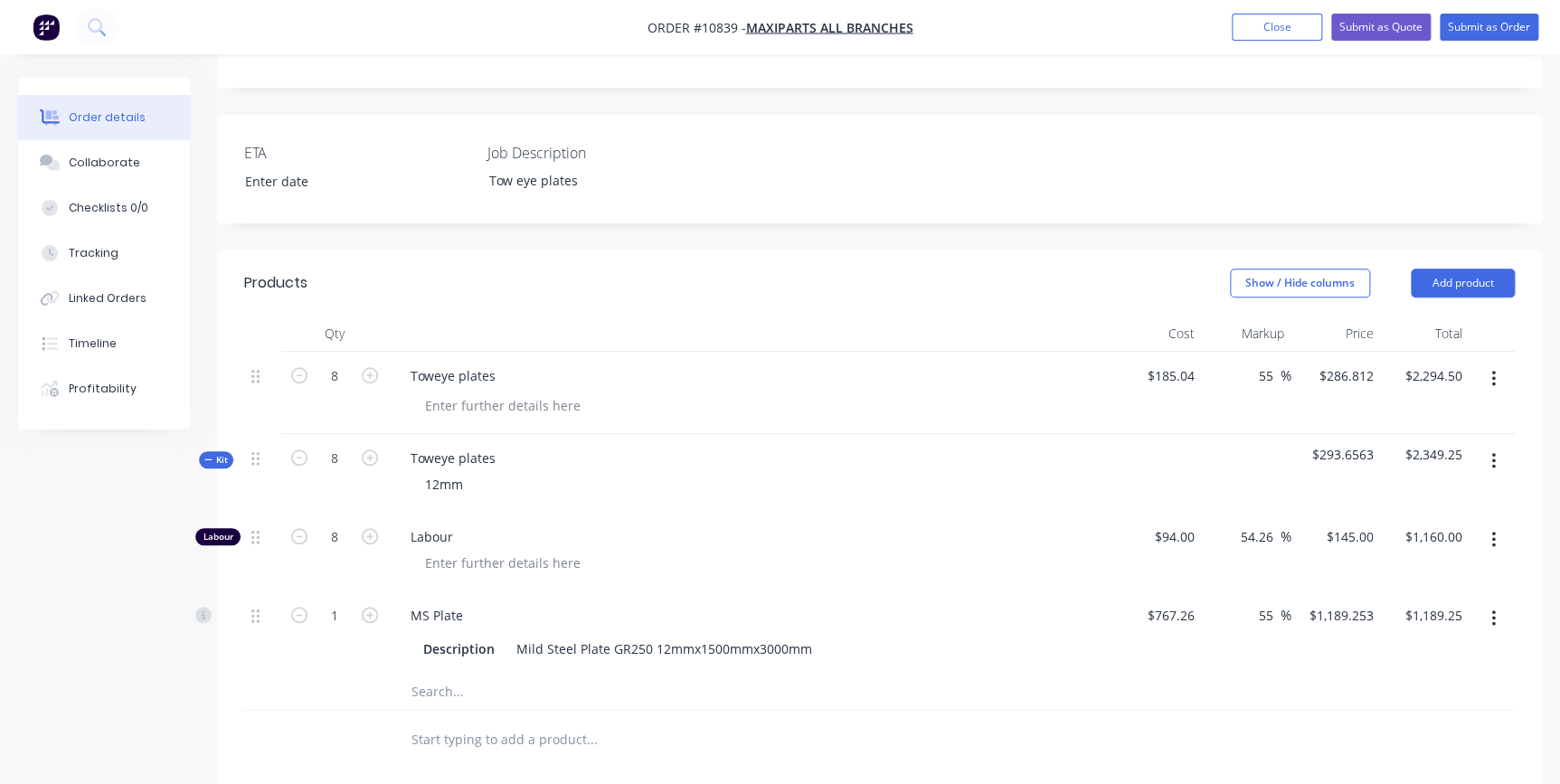
click at [465, 674] on input "text" at bounding box center [591, 692] width 362 height 36
type input "plasma cut cost"
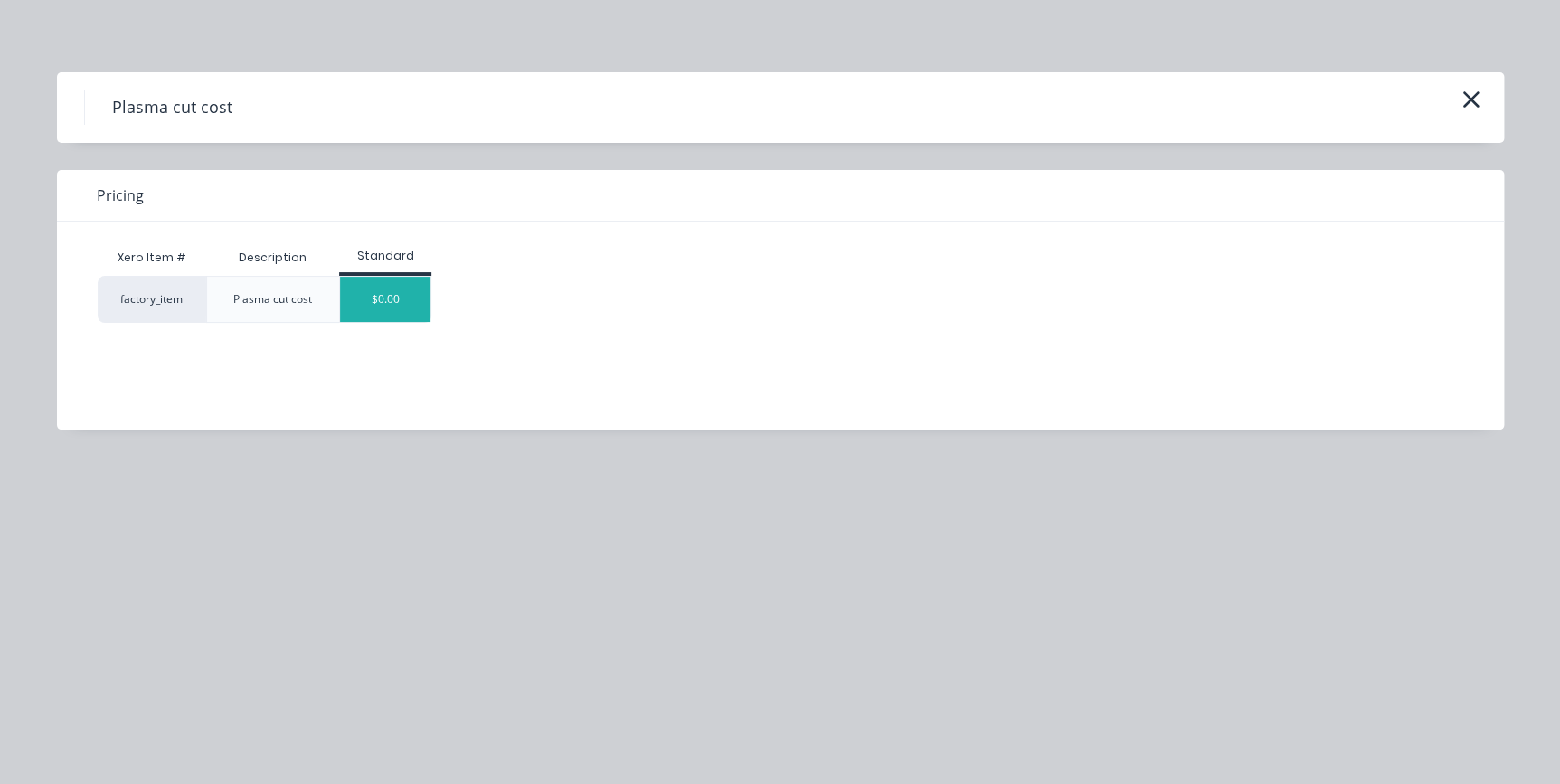
click at [420, 283] on div "$0.00" at bounding box center [385, 299] width 92 height 47
click at [417, 298] on div "$0.00" at bounding box center [385, 300] width 90 height 46
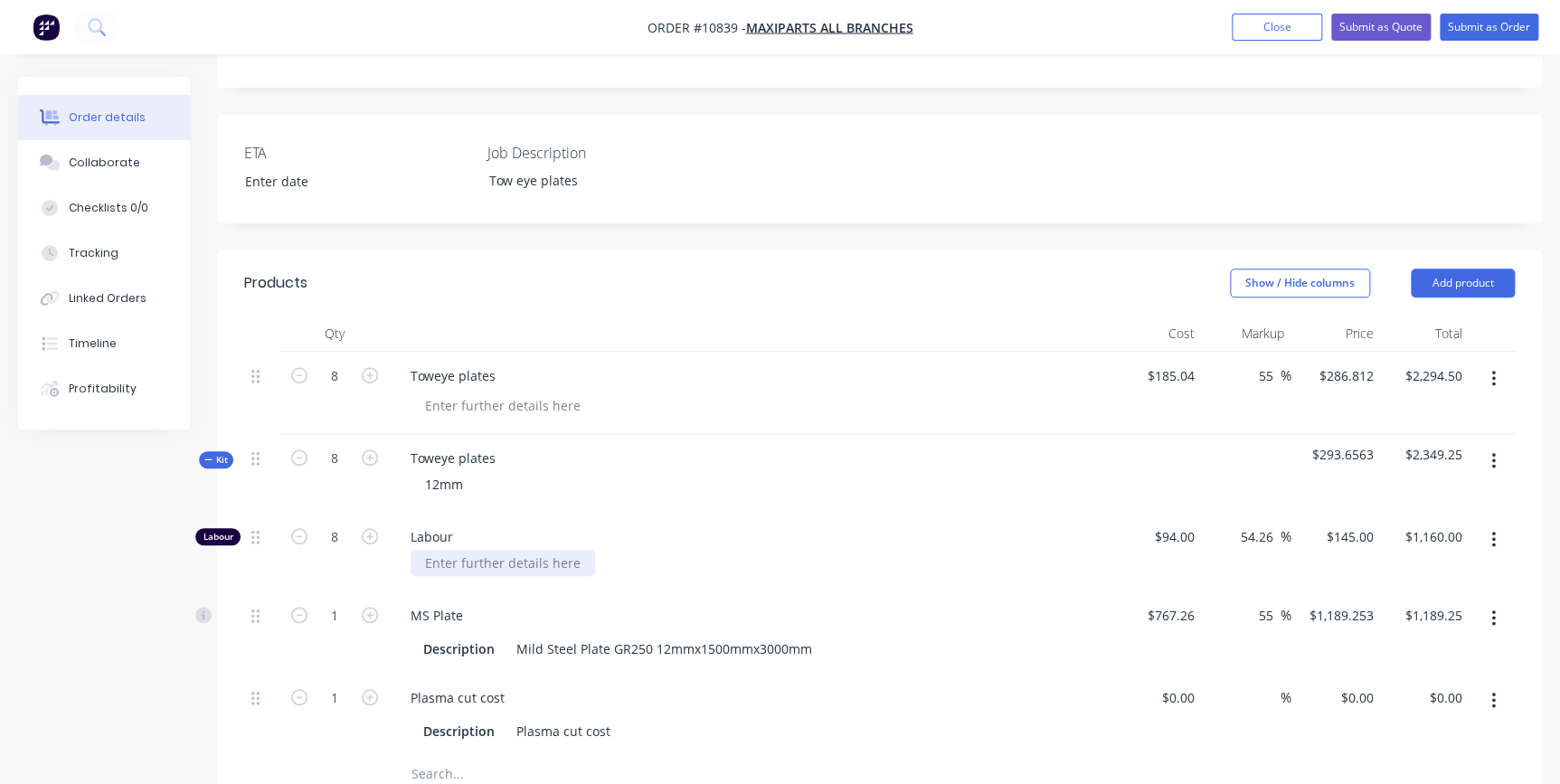
click at [470, 550] on div at bounding box center [503, 563] width 185 height 27
click at [985, 636] on div "Description Mild Steel Plate GR250 12mmx1500mmx3000mm" at bounding box center [746, 649] width 662 height 27
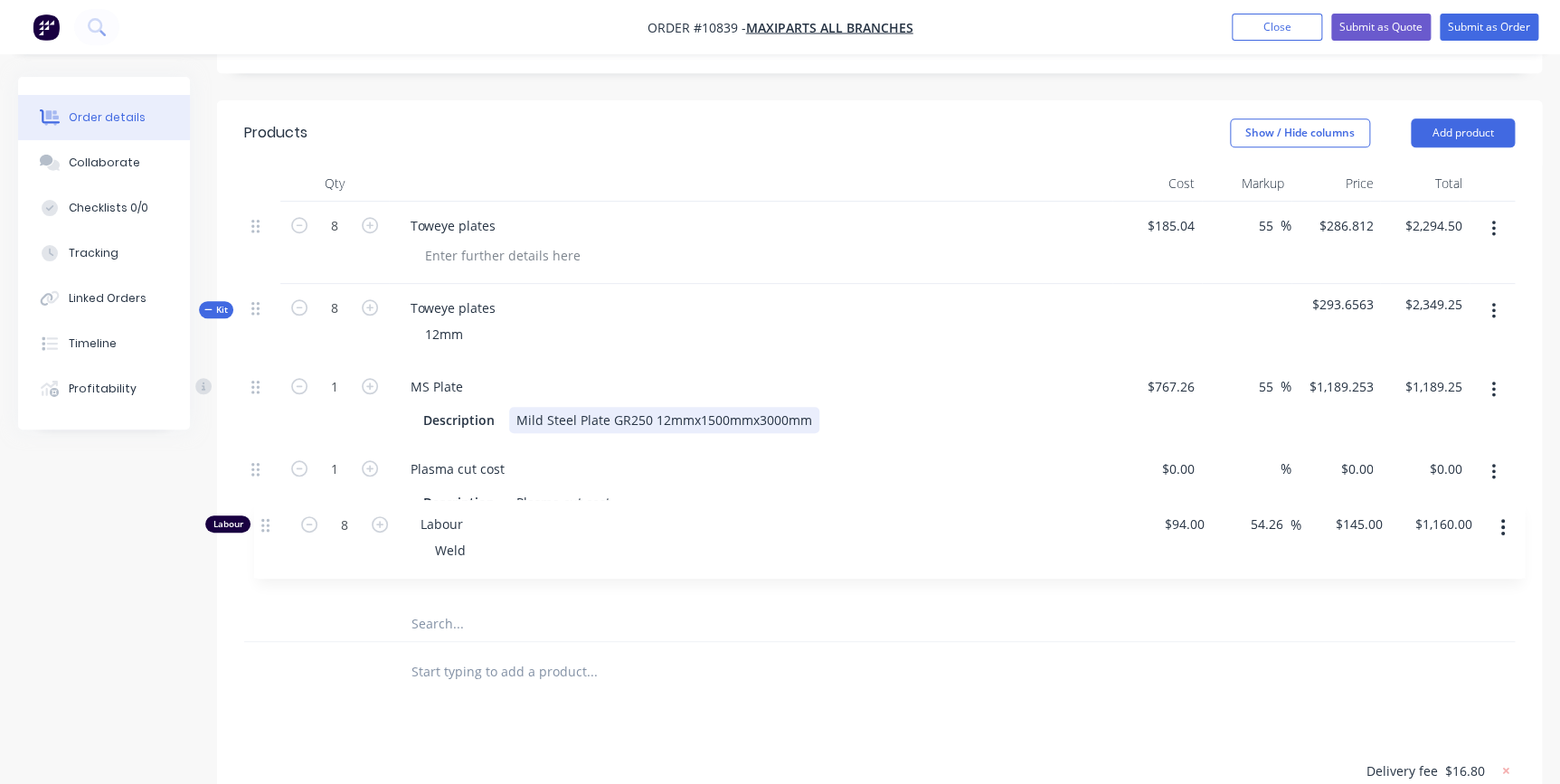
scroll to position [651, 0]
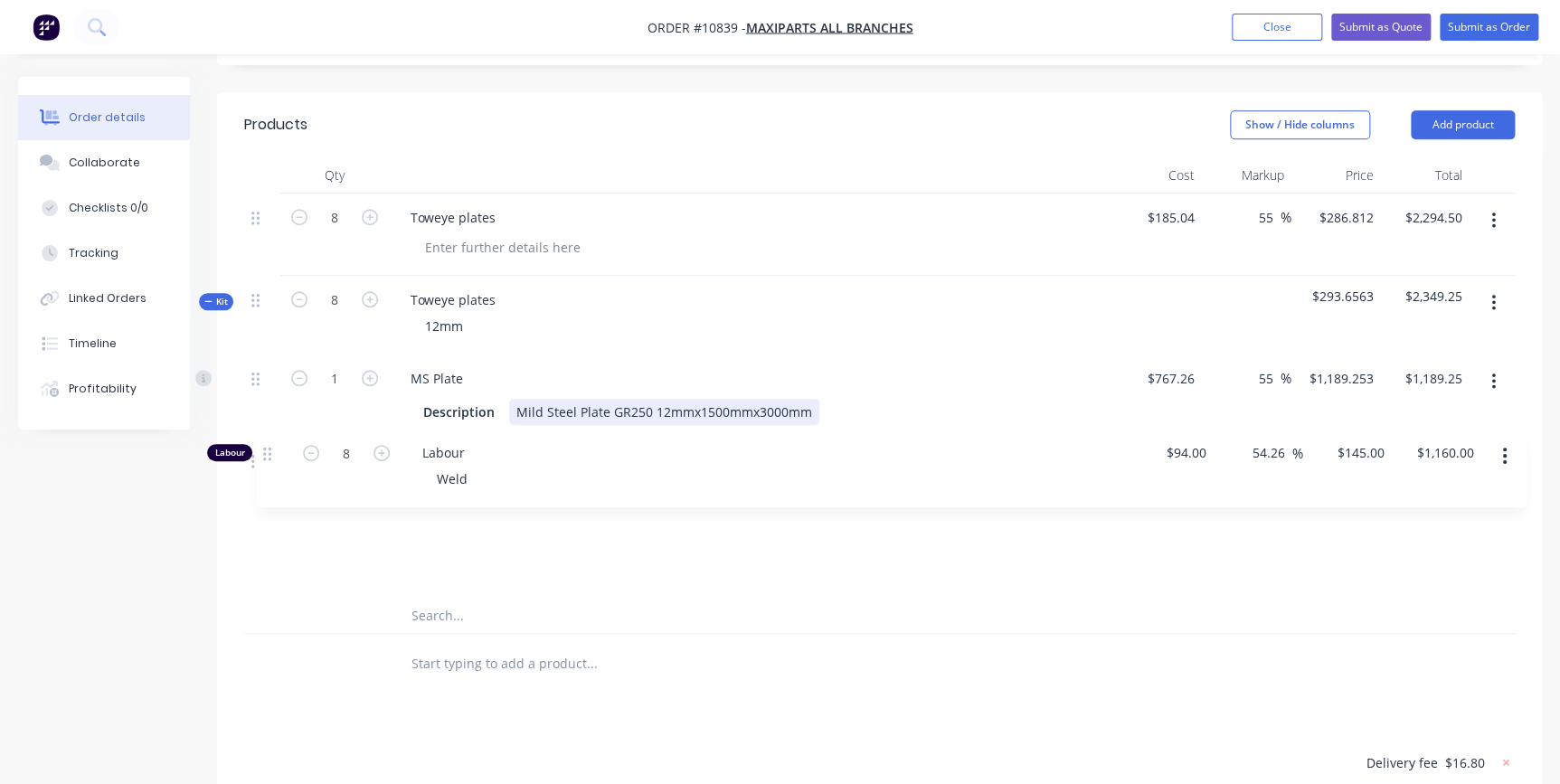
drag, startPoint x: 255, startPoint y: 457, endPoint x: 267, endPoint y: 451, distance: 13.4
click at [267, 451] on div "Labour 8 Labour Weld $94.00 $94.00 54.26 54.26 % $145.00 $145.00 $1,160.00 $1,1…" at bounding box center [879, 476] width 1271 height 244
